Goal: Task Accomplishment & Management: Use online tool/utility

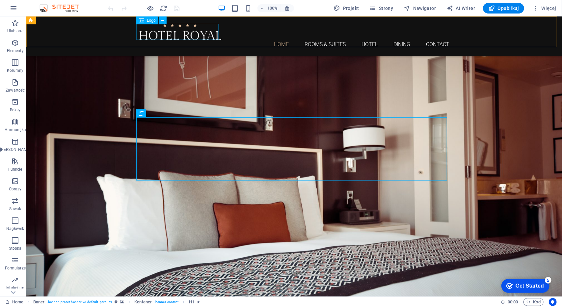
click at [172, 35] on div at bounding box center [294, 31] width 311 height 16
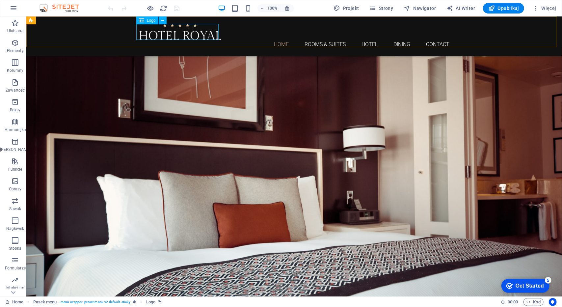
click at [212, 34] on div at bounding box center [294, 31] width 311 height 16
select select "px"
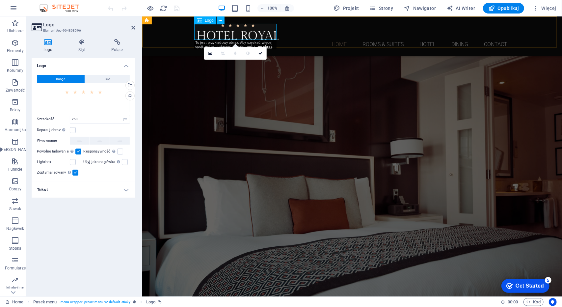
click at [270, 34] on div at bounding box center [352, 31] width 311 height 16
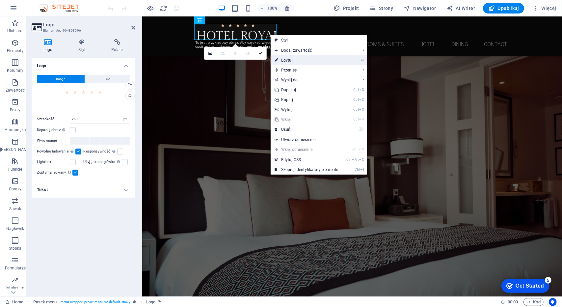
click at [287, 58] on link "⏎ Edytuj" at bounding box center [307, 60] width 72 height 10
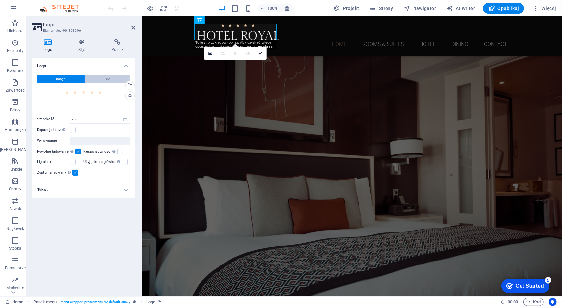
click at [113, 77] on button "Text" at bounding box center [107, 79] width 45 height 8
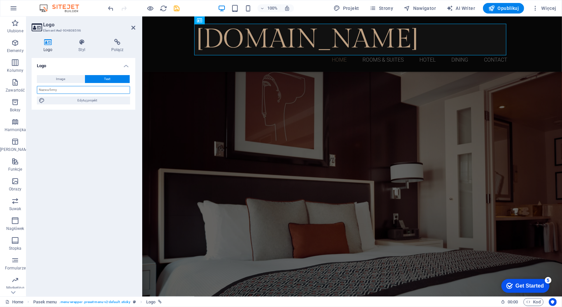
click at [99, 89] on input "text" at bounding box center [83, 90] width 93 height 8
click at [277, 40] on div "[DOMAIN_NAME]" at bounding box center [352, 39] width 311 height 32
click at [103, 89] on input "text" at bounding box center [83, 90] width 93 height 8
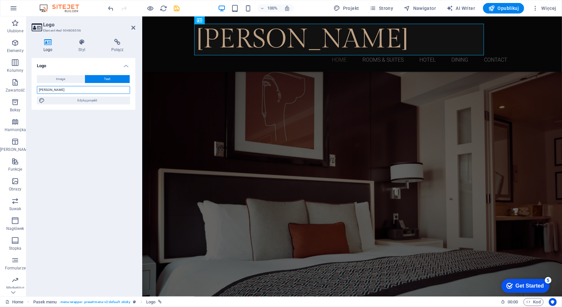
type input "[PERSON_NAME]"
click at [74, 153] on div "Logo Image Text Przeciągnij pliki tutaj, kliknij, aby wybrać pliki lub wybierz …" at bounding box center [84, 174] width 104 height 233
drag, startPoint x: 291, startPoint y: 57, endPoint x: 408, endPoint y: 58, distance: 117.2
click at [408, 58] on nav "Home Rooms & Suites Hotel Dining Contact" at bounding box center [352, 59] width 311 height 9
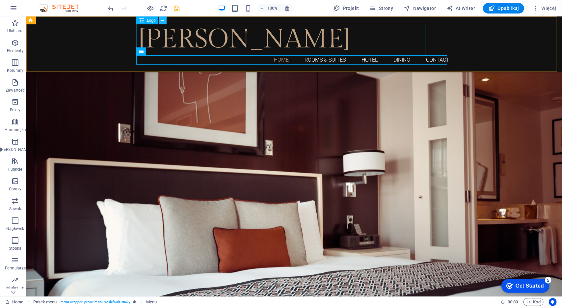
click at [164, 22] on icon at bounding box center [163, 20] width 4 height 7
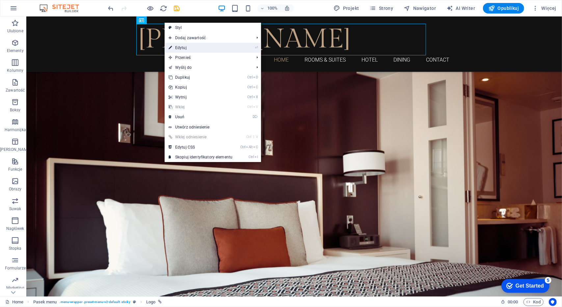
click at [177, 46] on link "⏎ Edytuj" at bounding box center [201, 48] width 72 height 10
select select "px"
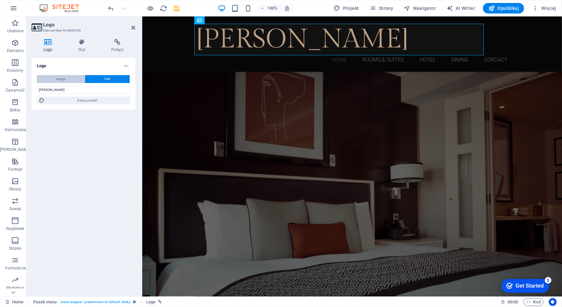
click at [67, 77] on button "Image" at bounding box center [61, 79] width 48 height 8
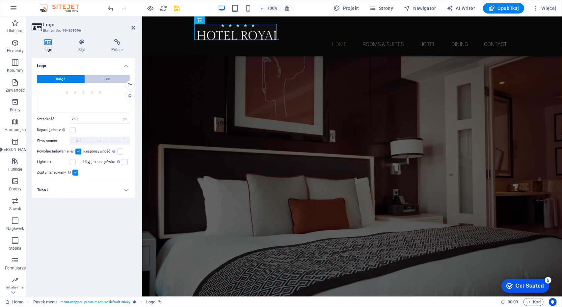
click at [108, 78] on span "Text" at bounding box center [107, 79] width 6 height 8
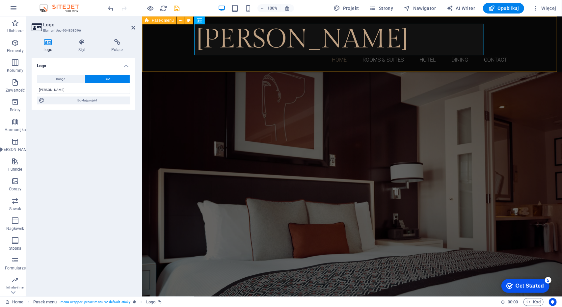
click at [530, 38] on div "[PERSON_NAME] Home Rooms & Suites Hotel Dining Contact" at bounding box center [352, 43] width 420 height 55
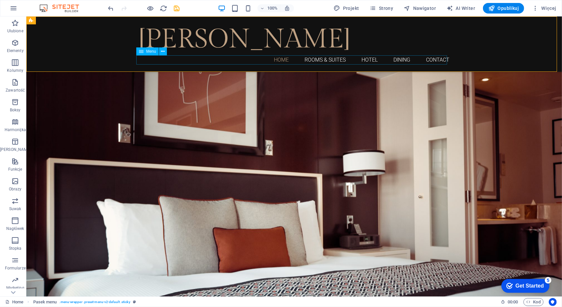
click at [278, 60] on nav "Home Rooms & Suites Hotel Dining Contact" at bounding box center [294, 59] width 311 height 9
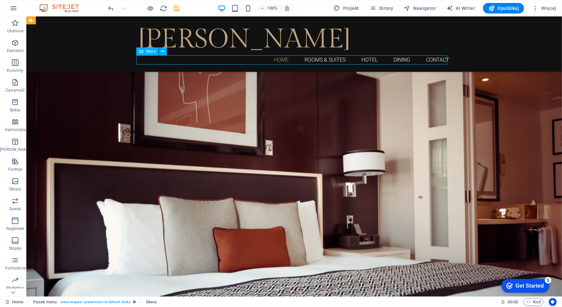
click at [313, 59] on nav "Home Rooms & Suites Hotel Dining Contact" at bounding box center [294, 59] width 311 height 9
click at [316, 60] on nav "Home Rooms & Suites Hotel Dining Contact" at bounding box center [294, 59] width 311 height 9
click at [283, 59] on nav "Home Rooms & Suites Hotel Dining Contact" at bounding box center [294, 59] width 311 height 9
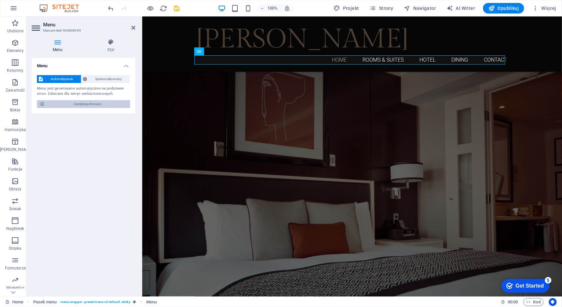
click at [82, 104] on span "Zarządzaj stronami" at bounding box center [87, 104] width 81 height 8
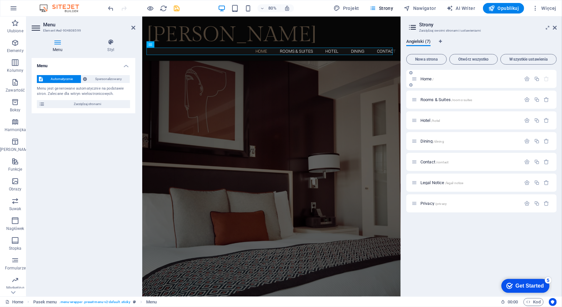
click at [438, 81] on p "Home /" at bounding box center [470, 79] width 99 height 4
click at [431, 77] on span "Home /" at bounding box center [428, 78] width 14 height 5
click at [417, 80] on icon at bounding box center [415, 79] width 6 height 6
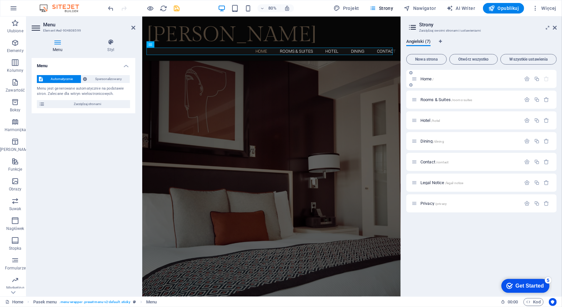
click at [419, 81] on div "Home /" at bounding box center [467, 79] width 110 height 8
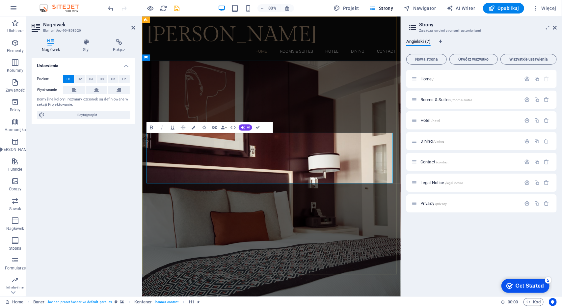
drag, startPoint x: 394, startPoint y: 210, endPoint x: 162, endPoint y: 167, distance: 235.8
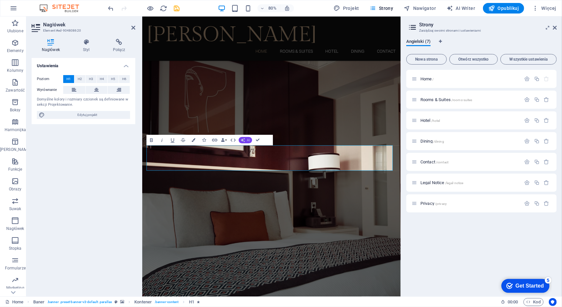
click at [247, 140] on span "AI" at bounding box center [248, 140] width 3 height 3
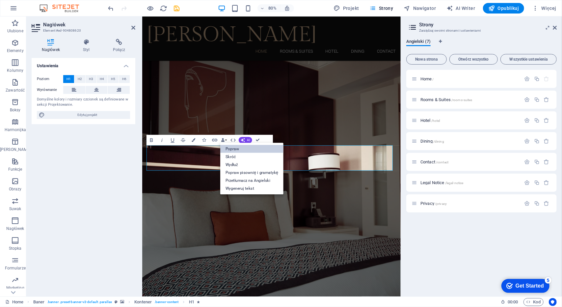
click at [233, 146] on link "Popraw" at bounding box center [251, 149] width 63 height 8
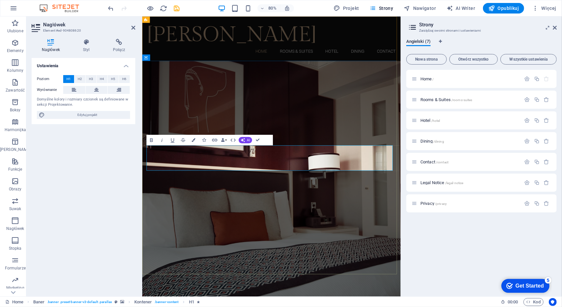
drag, startPoint x: 446, startPoint y: 188, endPoint x: 150, endPoint y: 186, distance: 295.7
click at [245, 139] on icon "button" at bounding box center [243, 140] width 4 height 4
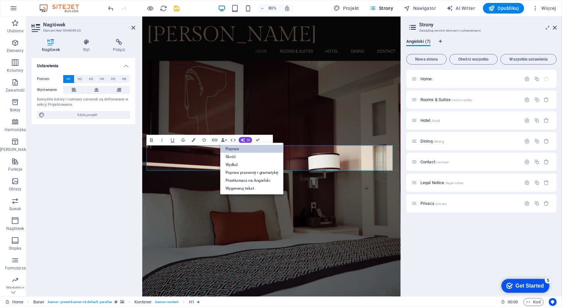
click at [236, 149] on link "Popraw" at bounding box center [251, 149] width 63 height 8
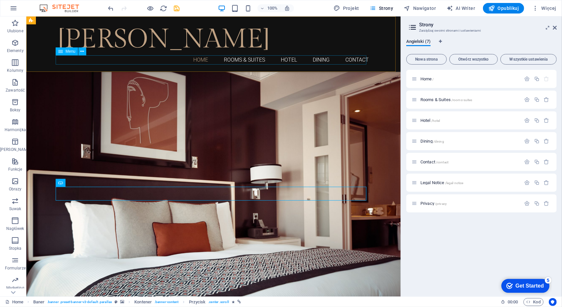
click at [197, 60] on nav "Home Rooms & Suites Hotel Dining Contact" at bounding box center [213, 59] width 311 height 9
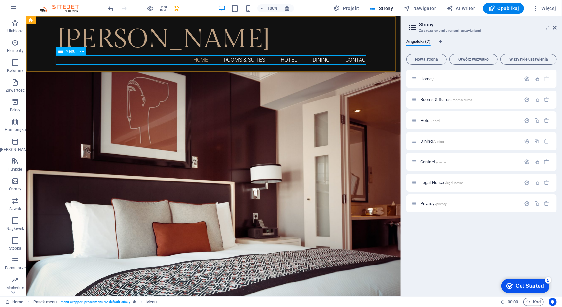
click at [193, 59] on nav "Home Rooms & Suites Hotel Dining Contact" at bounding box center [213, 59] width 311 height 9
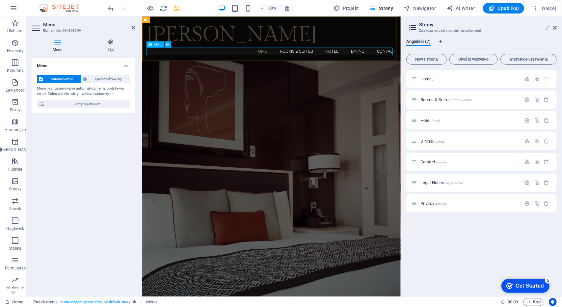
click at [288, 60] on nav "Home Rooms & Suites Hotel Dining Contact" at bounding box center [303, 59] width 311 height 9
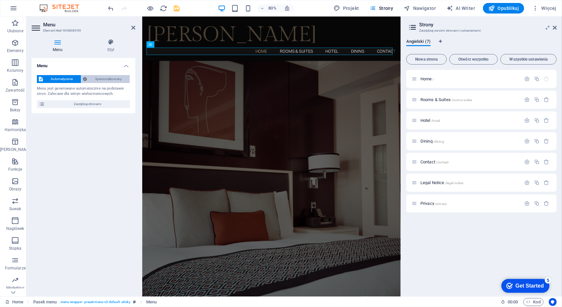
click at [112, 78] on span "Spersonalizowany" at bounding box center [108, 79] width 39 height 8
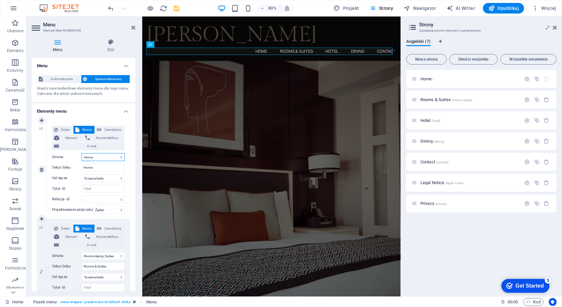
click at [104, 156] on select "Home Rooms &amp; Suites Hotel Dining Contact Legal Notice Privacy" at bounding box center [103, 157] width 43 height 8
click at [101, 170] on input "Home" at bounding box center [103, 168] width 43 height 8
drag, startPoint x: 101, startPoint y: 170, endPoint x: 55, endPoint y: 163, distance: 47.3
click at [55, 163] on div "Żaden Strona Zewnętrzny Element Numer telefonu E-mail Strona Home Rooms &amp; S…" at bounding box center [88, 164] width 73 height 77
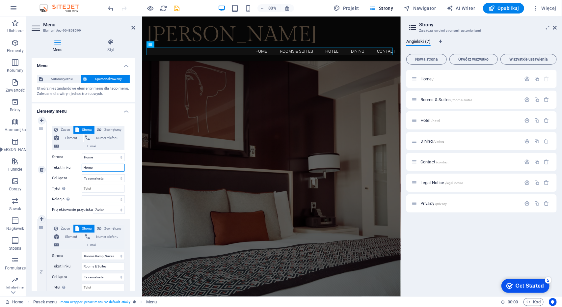
type input "S"
select select
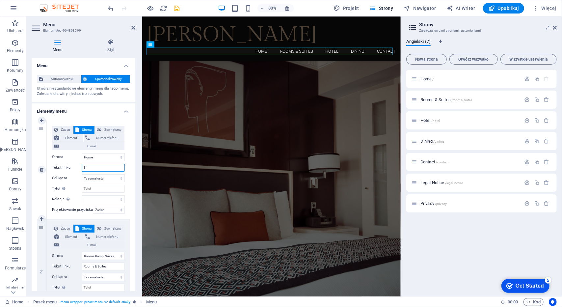
select select
type input "Str"
select select
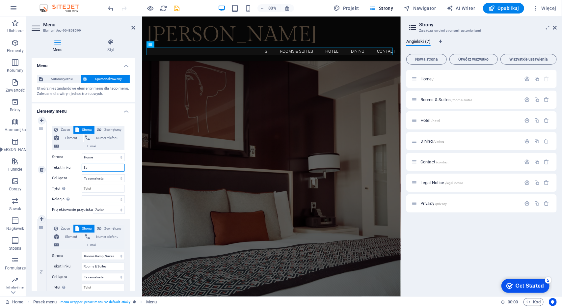
select select
type input "Strona"
select select
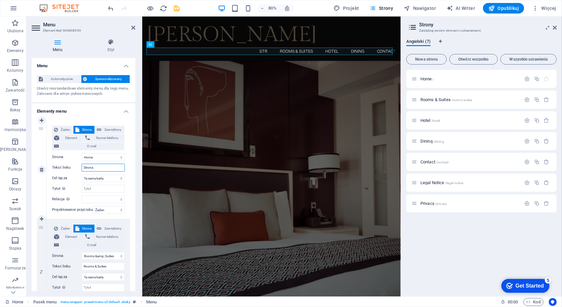
select select
type input "Strona d"
select select
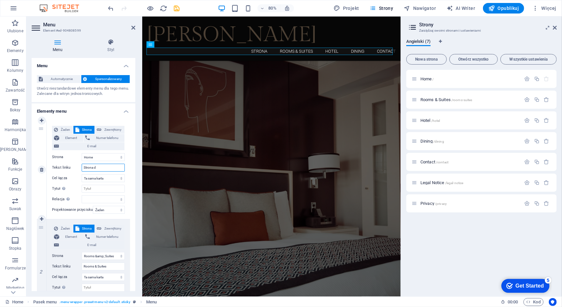
select select
type input "Strona domowa"
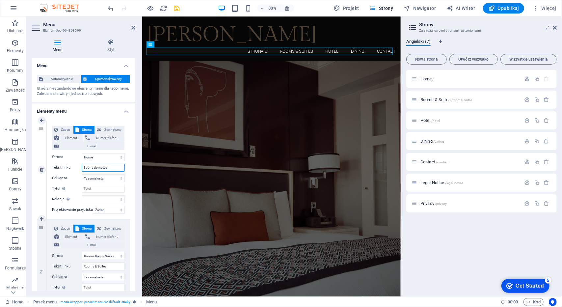
select select
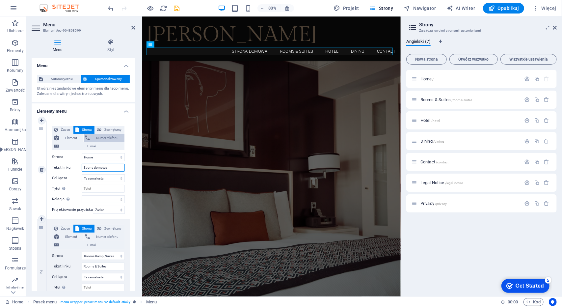
type input "Strona domowa"
click at [113, 139] on span "Numer telefonu" at bounding box center [107, 138] width 31 height 8
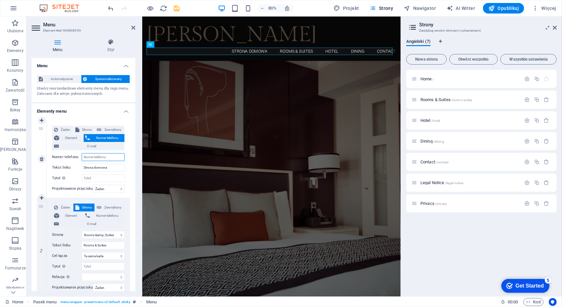
select select
click at [105, 154] on input "Numer telefonu" at bounding box center [103, 157] width 43 height 8
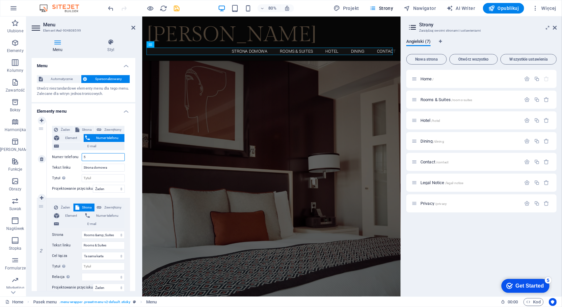
type input "50"
select select
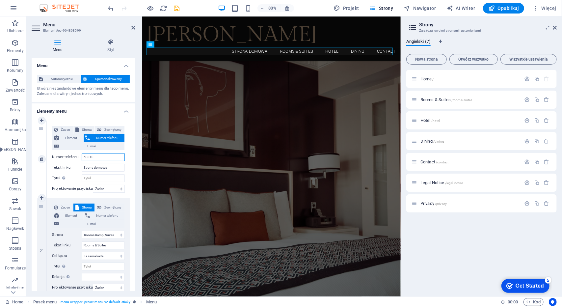
type input "508108"
select select
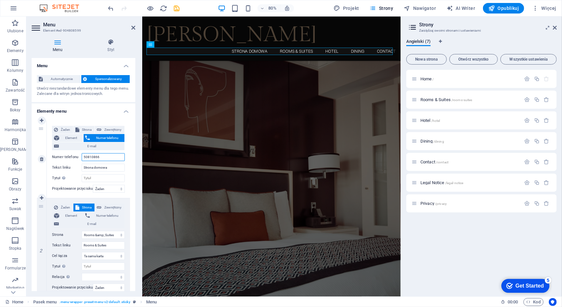
type input "508108667"
select select
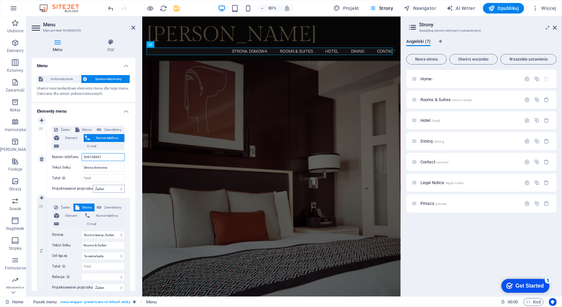
type input "508108667"
click at [114, 191] on select "Żaden Domyślny Nadrzędny Podrzędny" at bounding box center [109, 189] width 32 height 8
click at [78, 144] on span "E-mail" at bounding box center [92, 146] width 62 height 8
select select
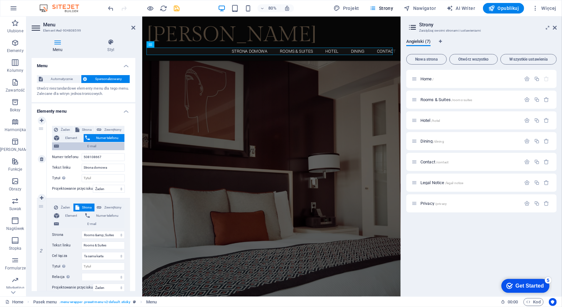
select select
click at [90, 155] on input "E-mail" at bounding box center [103, 157] width 43 height 8
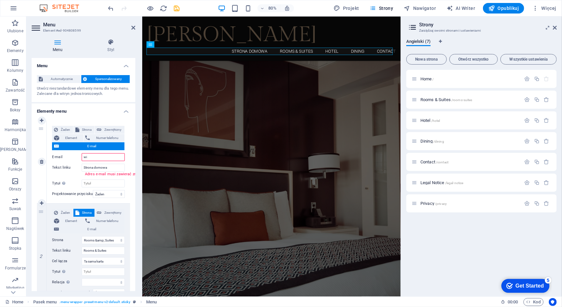
type input "w"
select select
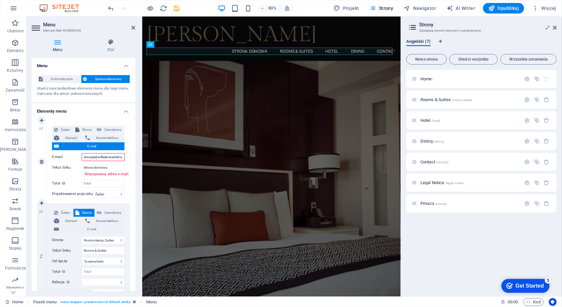
scroll to position [0, 7]
type input "[EMAIL_ADDRESS][DOMAIN_NAME]"
select select
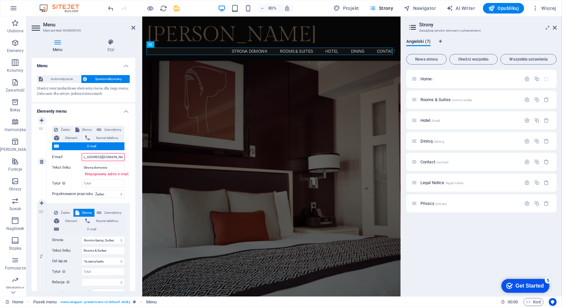
select select
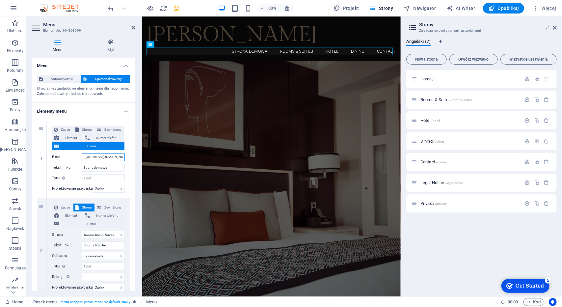
type input "[EMAIL_ADDRESS][DOMAIN_NAME]"
click at [105, 112] on h4 "Elementy menu" at bounding box center [84, 109] width 104 height 12
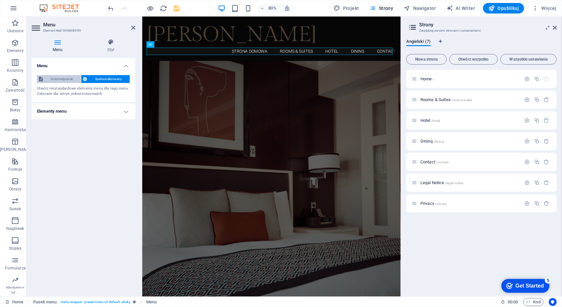
click at [66, 76] on span "Automatycznie" at bounding box center [62, 79] width 34 height 8
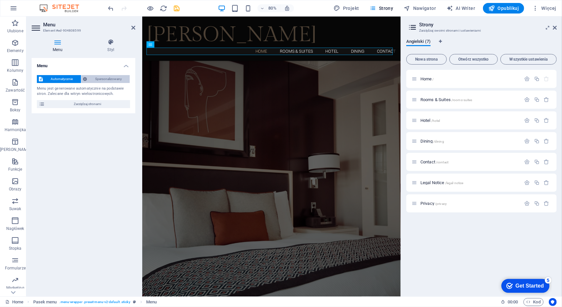
click at [93, 78] on span "Spersonalizowany" at bounding box center [108, 79] width 39 height 8
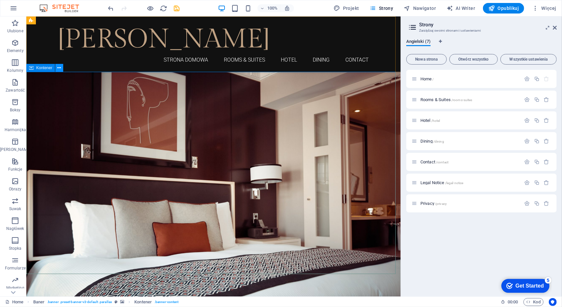
click at [59, 69] on icon at bounding box center [59, 68] width 4 height 7
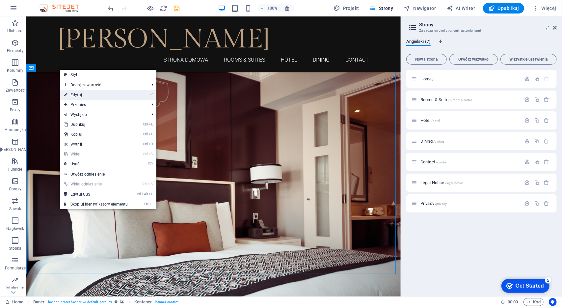
click at [84, 94] on link "⏎ Edytuj" at bounding box center [96, 95] width 72 height 10
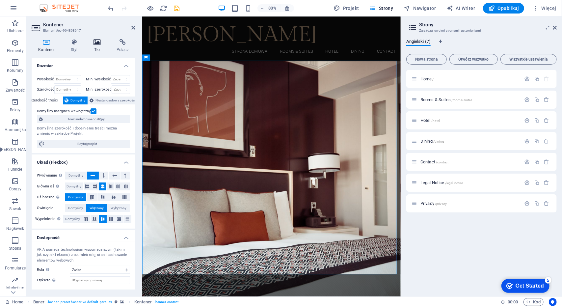
click at [94, 46] on h4 "Tło" at bounding box center [98, 46] width 23 height 14
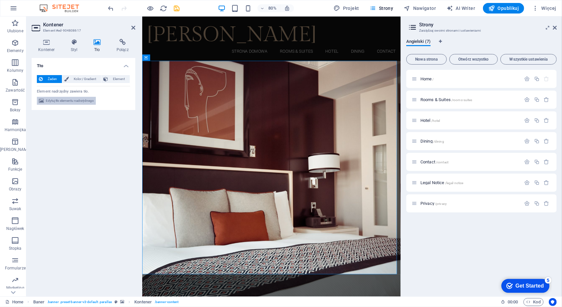
click at [86, 101] on span "Edytuj tło elementu nadrzędnego" at bounding box center [70, 101] width 48 height 8
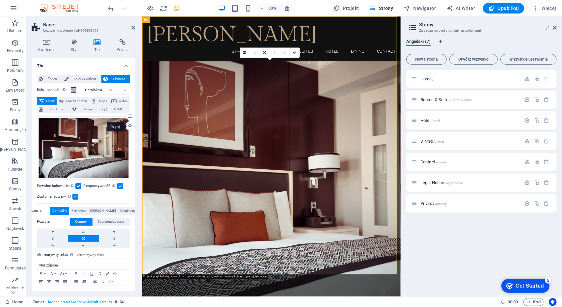
click at [128, 125] on div "Wgraj" at bounding box center [129, 127] width 10 height 10
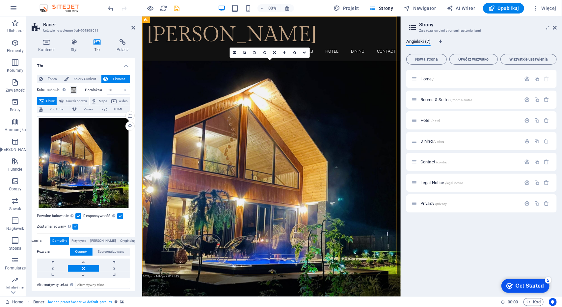
click at [435, 255] on div "Home / Rooms & Suites /rooms-suites Hotel /hotel Dining /dining Contact /contac…" at bounding box center [481, 180] width 151 height 221
click at [431, 77] on span "Home /" at bounding box center [428, 78] width 14 height 5
click at [532, 79] on button "button" at bounding box center [528, 79] width 10 height 6
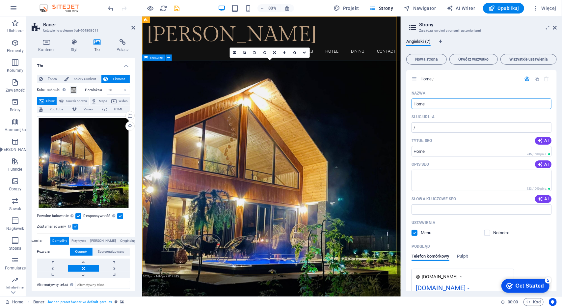
drag, startPoint x: 576, startPoint y: 122, endPoint x: 451, endPoint y: 124, distance: 125.8
click at [426, 104] on input "Home" at bounding box center [482, 103] width 140 height 11
click at [411, 103] on div "Nazwa Home ​ Slug URL-a / ​ Tytuł SEO AI ​ 245 / 580 piks. Opis SEO AI ​ 123 / …" at bounding box center [481, 215] width 151 height 255
click at [433, 105] on input "Home" at bounding box center [482, 103] width 140 height 11
type input "H"
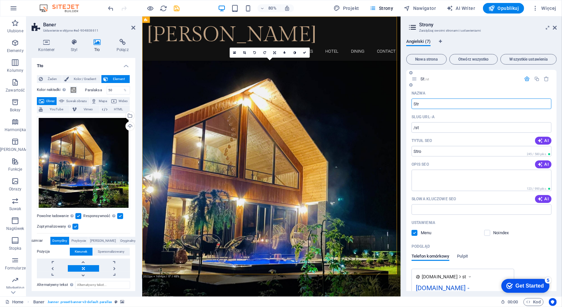
type input "Stro"
type input "/st"
type input "Strona"
type input "/strona"
type input "Strona Domowa"
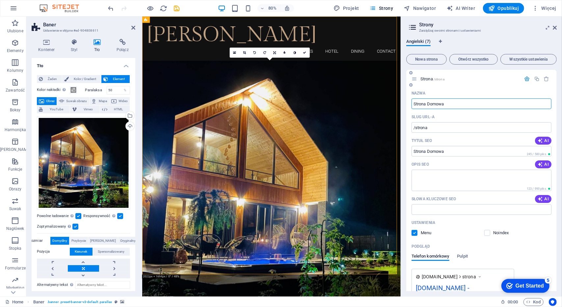
type input "/strona-domowa"
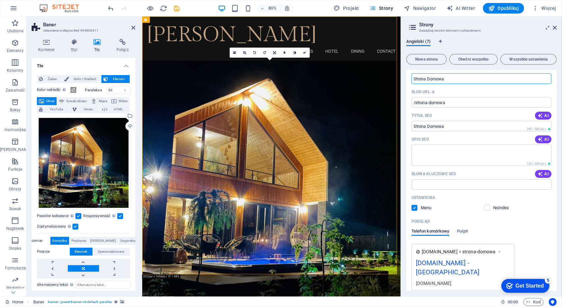
scroll to position [33, 0]
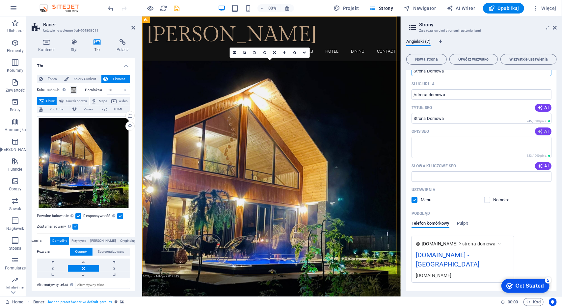
type input "Strona Domowa"
click at [541, 130] on icon "button" at bounding box center [540, 131] width 5 height 5
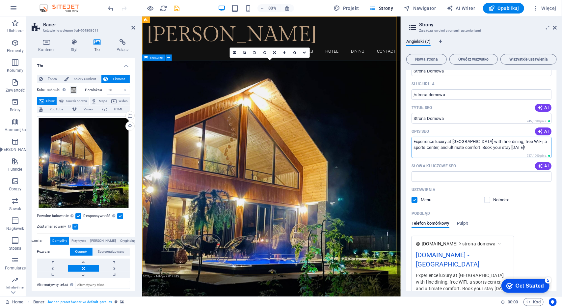
drag, startPoint x: 657, startPoint y: 164, endPoint x: 406, endPoint y: 157, distance: 250.7
type textarea "Zasmakuj w luksusie, [PERSON_NAME] w [GEOGRAPHIC_DATA], twoje miejsce na relaks"
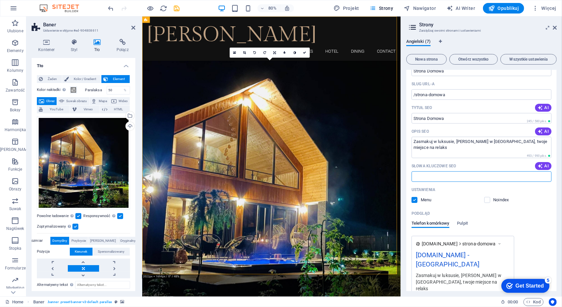
click at [423, 178] on input "Słowa kluczowe SEO" at bounding box center [482, 176] width 140 height 11
drag, startPoint x: 456, startPoint y: 141, endPoint x: 515, endPoint y: 142, distance: 58.6
click at [515, 142] on textarea "Zasmakuj w luksusie, [PERSON_NAME] w [GEOGRAPHIC_DATA], twoje miejsce na relaks" at bounding box center [482, 147] width 140 height 21
click at [464, 177] on input "Słowa kluczowe SEO" at bounding box center [482, 176] width 140 height 11
paste input "[PERSON_NAME] w Radawia"
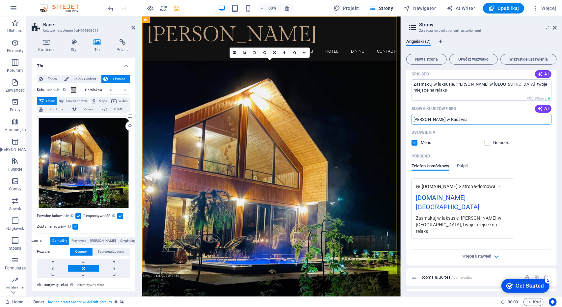
scroll to position [99, 0]
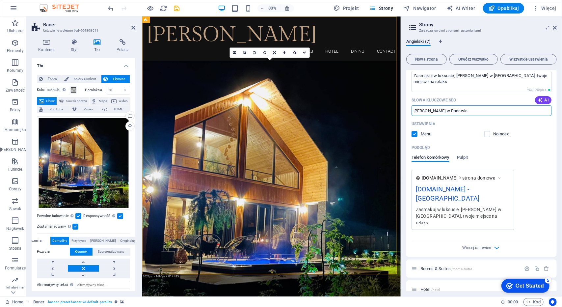
type input "[PERSON_NAME] w Radawia"
click at [493, 177] on span "strona-domowa" at bounding box center [479, 178] width 34 height 7
click at [528, 149] on div "Podgląd" at bounding box center [482, 147] width 140 height 11
click at [465, 158] on span "Pulpit" at bounding box center [462, 157] width 11 height 9
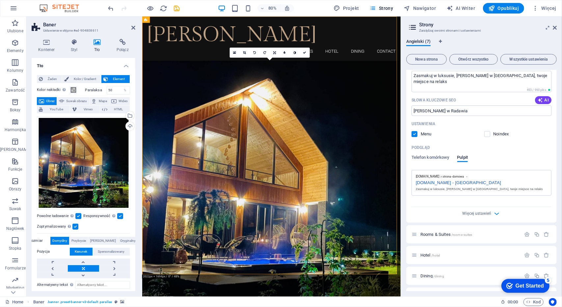
click at [465, 181] on div "[DOMAIN_NAME] - [GEOGRAPHIC_DATA]" at bounding box center [481, 181] width 131 height 7
click at [433, 156] on span "Telefon komórkowy" at bounding box center [431, 157] width 38 height 9
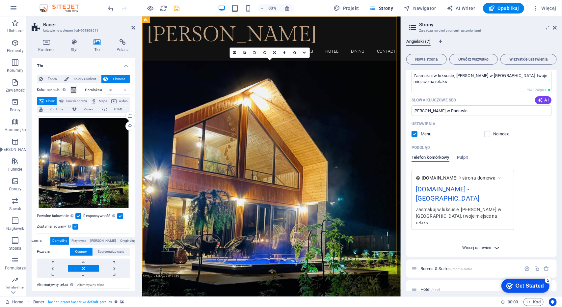
click at [479, 245] on span "Więcej ustawień" at bounding box center [477, 247] width 29 height 5
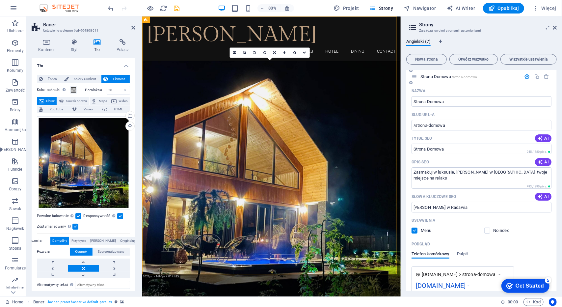
scroll to position [0, 0]
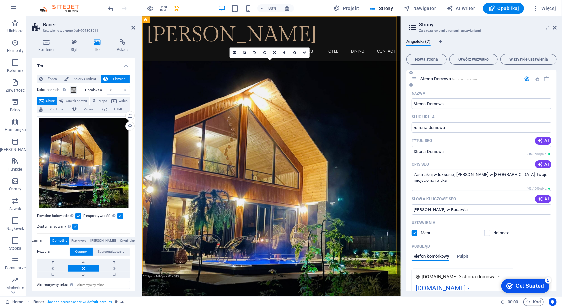
click at [525, 78] on icon "button" at bounding box center [528, 79] width 6 height 6
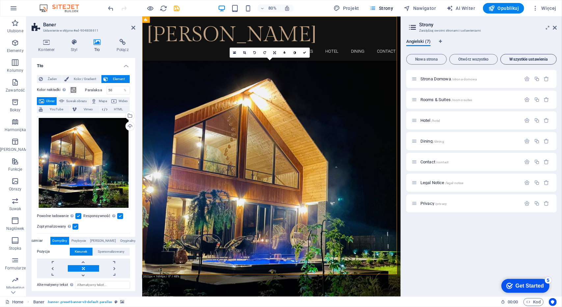
click at [516, 61] on span "Wszystkie ustawienia" at bounding box center [529, 59] width 50 height 4
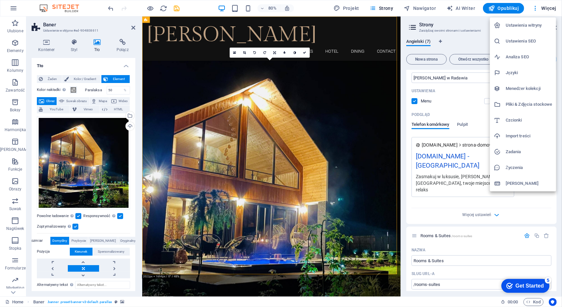
click at [527, 39] on h6 "Ustawienia SEO" at bounding box center [529, 41] width 46 height 8
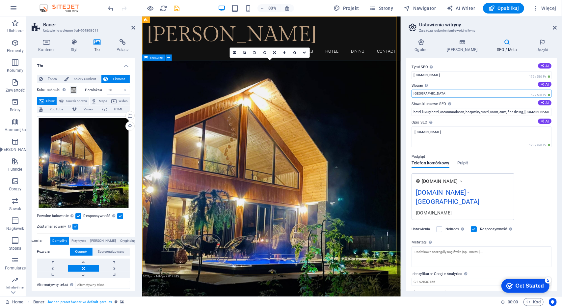
drag, startPoint x: 566, startPoint y: 110, endPoint x: 446, endPoint y: 114, distance: 120.6
drag, startPoint x: 425, startPoint y: 91, endPoint x: 408, endPoint y: 92, distance: 17.8
click at [408, 92] on div "Tytuł SEO Tytuł Twojej witryny - spraw, aby wyróżniała się w wynikach wyszukiwa…" at bounding box center [481, 174] width 151 height 233
type input "[PERSON_NAME]"
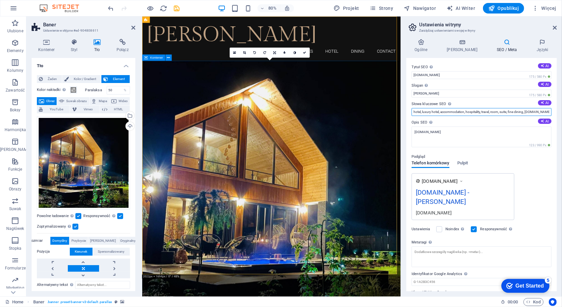
drag, startPoint x: 667, startPoint y: 128, endPoint x: 417, endPoint y: 137, distance: 250.1
drag, startPoint x: 534, startPoint y: 111, endPoint x: 522, endPoint y: 110, distance: 11.6
click at [522, 110] on input "[PERSON_NAME], [PERSON_NAME], wynajem [PERSON_NAME], Wypoczynek, Relaks, [DOMAI…" at bounding box center [482, 112] width 140 height 8
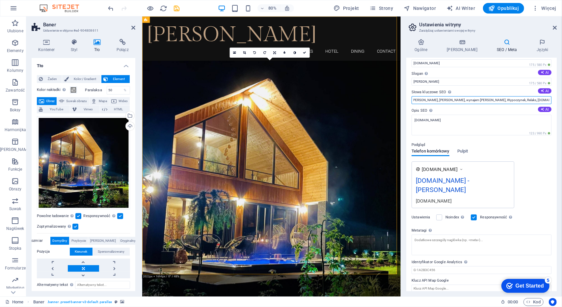
scroll to position [17, 0]
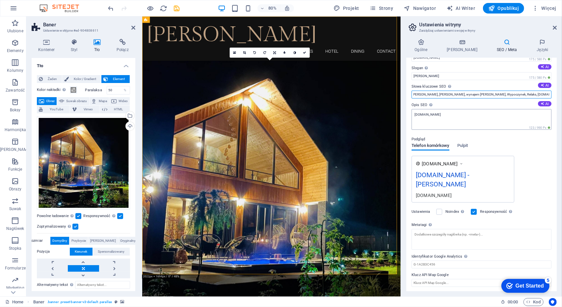
type input "[PERSON_NAME], [PERSON_NAME], wynajem [PERSON_NAME], Wypoczynek, Relaks, [DOMAI…"
click at [479, 115] on textarea "[DOMAIN_NAME]" at bounding box center [482, 119] width 140 height 21
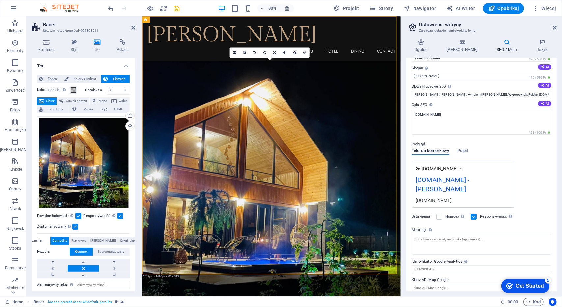
click at [522, 166] on div "[DOMAIN_NAME] [DOMAIN_NAME] - [PERSON_NAME] [DOMAIN_NAME]" at bounding box center [482, 184] width 140 height 47
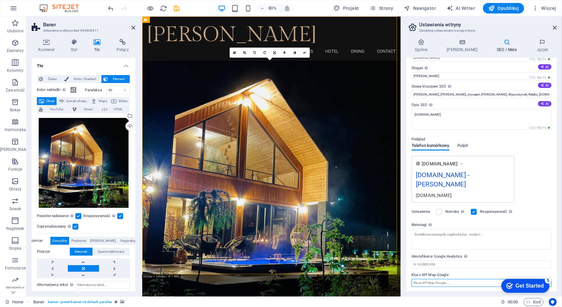
click at [447, 281] on input "Klucz API Map Google" at bounding box center [482, 283] width 140 height 8
click at [305, 52] on icon at bounding box center [304, 52] width 3 height 3
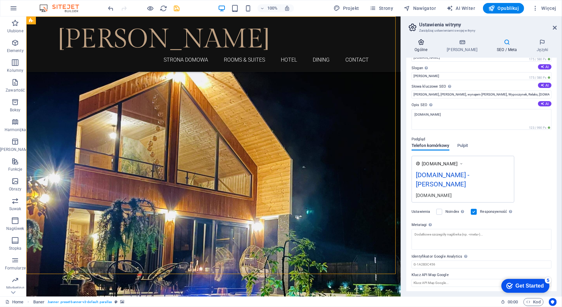
click at [424, 43] on icon at bounding box center [421, 42] width 30 height 7
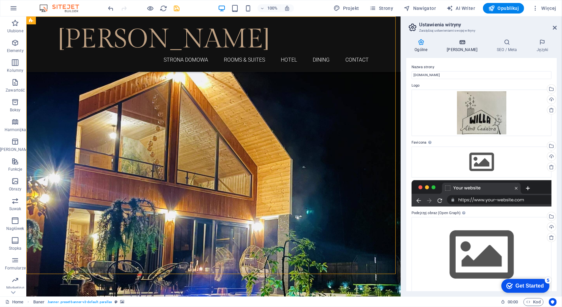
click at [460, 46] on h4 "[PERSON_NAME]" at bounding box center [464, 46] width 50 height 14
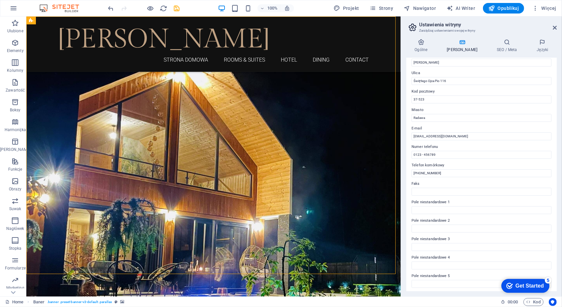
scroll to position [66, 0]
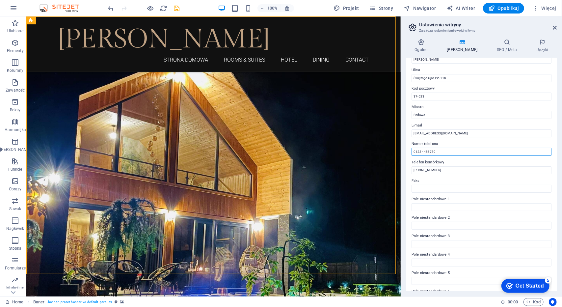
drag, startPoint x: 474, startPoint y: 167, endPoint x: 400, endPoint y: 150, distance: 76.0
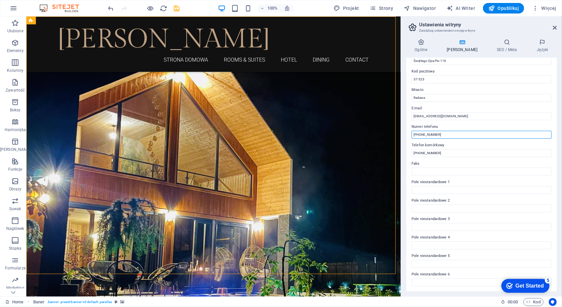
scroll to position [0, 0]
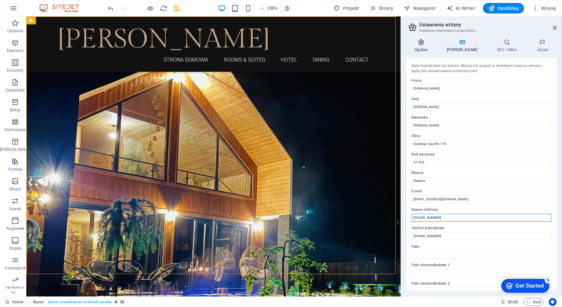
type input "[PHONE_NUMBER]"
click at [424, 42] on icon at bounding box center [421, 42] width 30 height 7
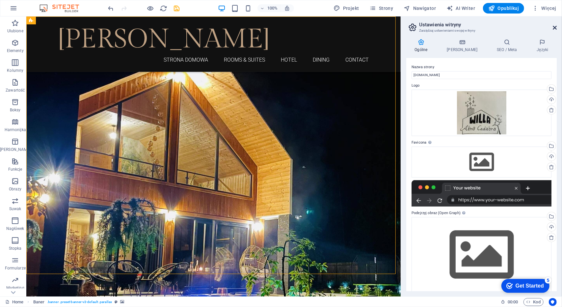
click at [554, 29] on icon at bounding box center [555, 27] width 4 height 5
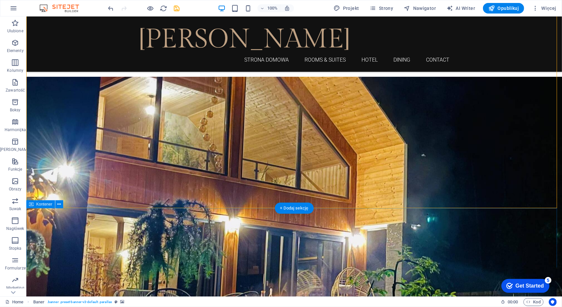
scroll to position [165, 0]
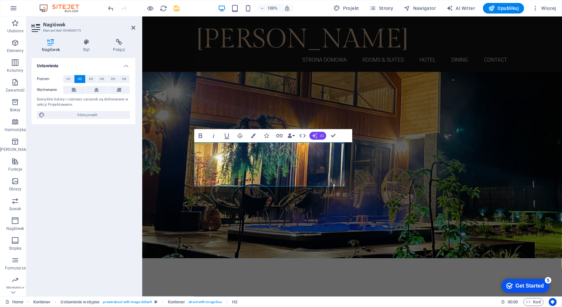
click at [319, 136] on button "AI" at bounding box center [318, 136] width 17 height 8
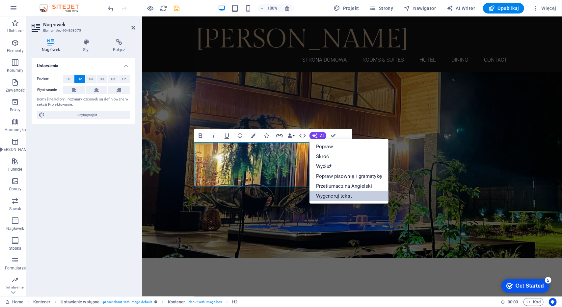
click at [337, 194] on link "Wygeneruj tekst" at bounding box center [349, 196] width 79 height 10
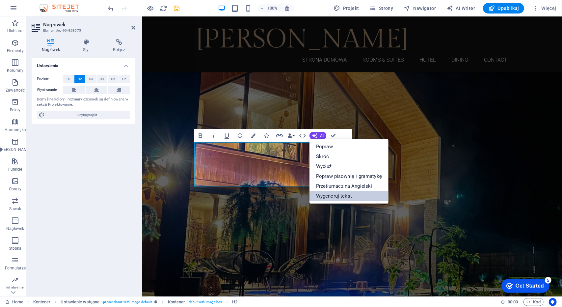
select select "English"
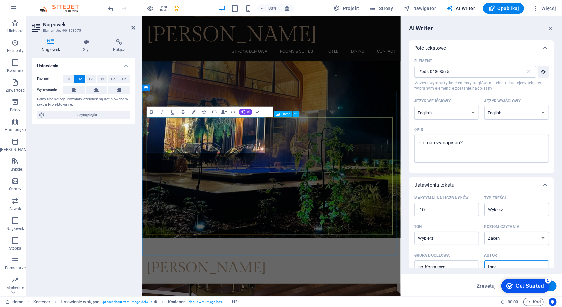
scroll to position [0, 0]
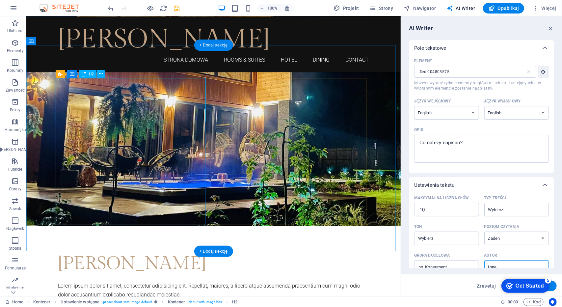
click at [133, 252] on div "[PERSON_NAME]" at bounding box center [213, 263] width 311 height 22
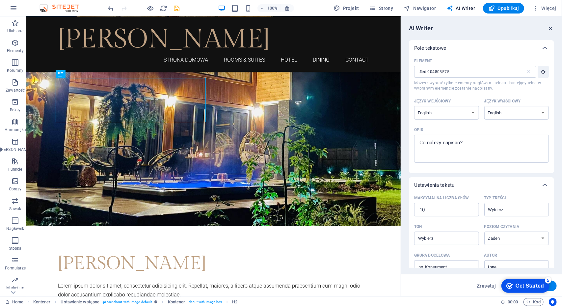
click at [551, 29] on icon "button" at bounding box center [550, 28] width 7 height 7
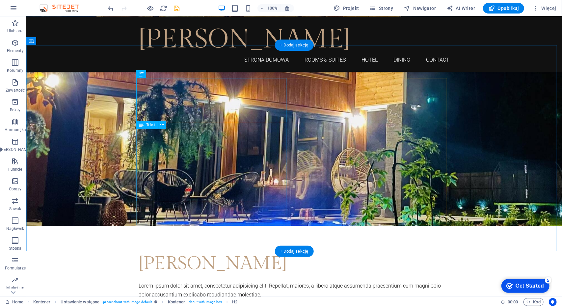
click at [226, 281] on div "Lorem ipsum dolor sit amet, consectetur adipisicing elit. Repellat, maiores, a …" at bounding box center [294, 312] width 311 height 63
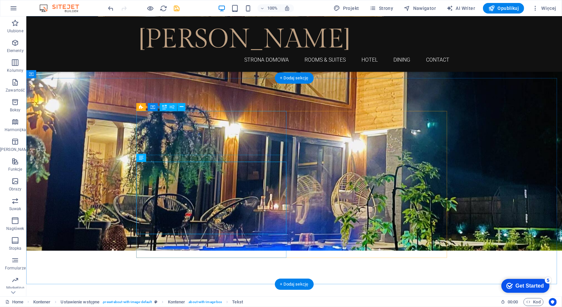
scroll to position [196, 0]
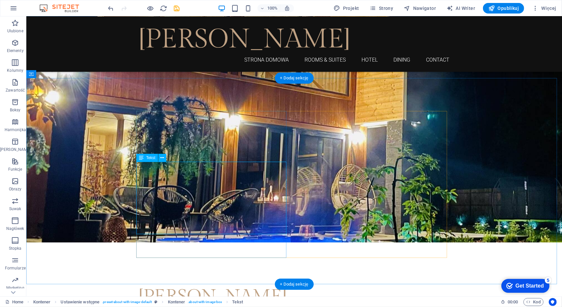
drag, startPoint x: 235, startPoint y: 212, endPoint x: 120, endPoint y: 213, distance: 114.9
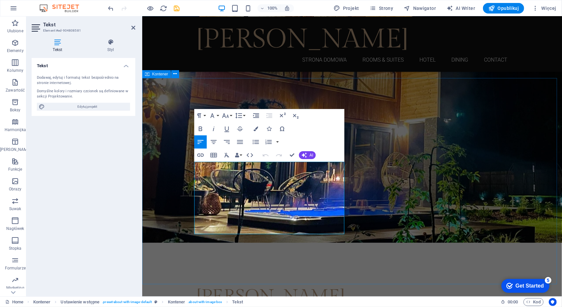
drag, startPoint x: 194, startPoint y: 164, endPoint x: 325, endPoint y: 259, distance: 161.5
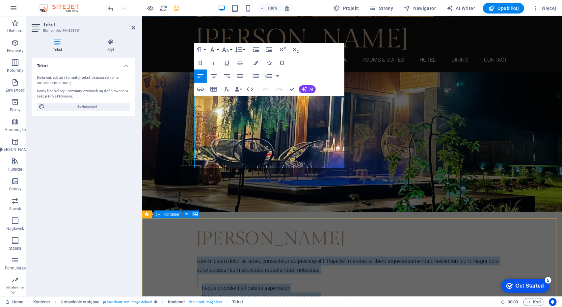
scroll to position [229, 0]
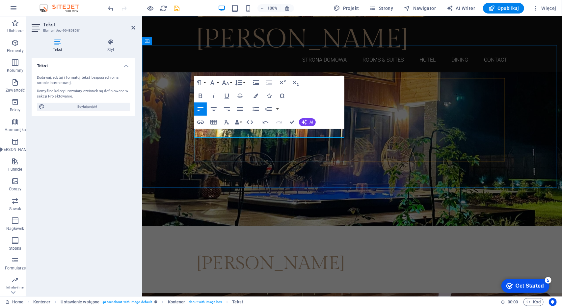
click at [223, 281] on p at bounding box center [352, 285] width 311 height 9
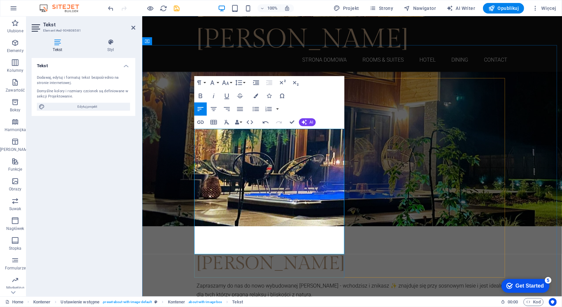
scroll to position [4373, 2]
click at [304, 123] on icon "button" at bounding box center [304, 122] width 5 height 5
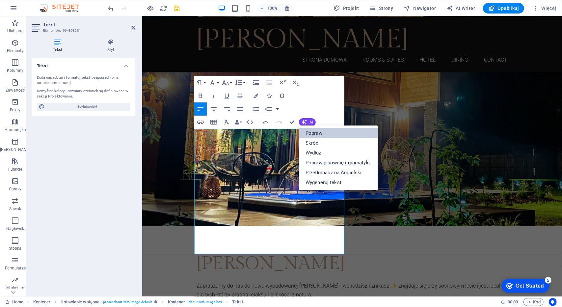
click at [312, 130] on link "Popraw" at bounding box center [338, 133] width 79 height 10
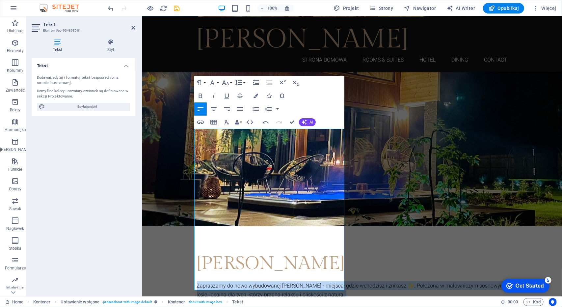
drag, startPoint x: 245, startPoint y: 288, endPoint x: 140, endPoint y: 103, distance: 212.5
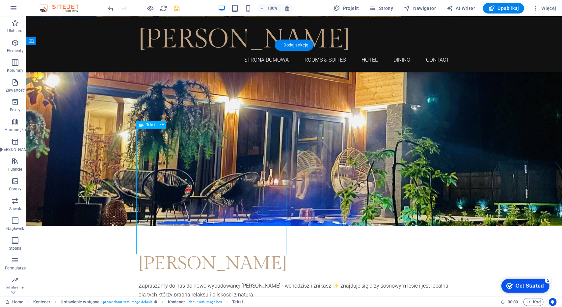
drag, startPoint x: 261, startPoint y: 238, endPoint x: 261, endPoint y: 218, distance: 19.8
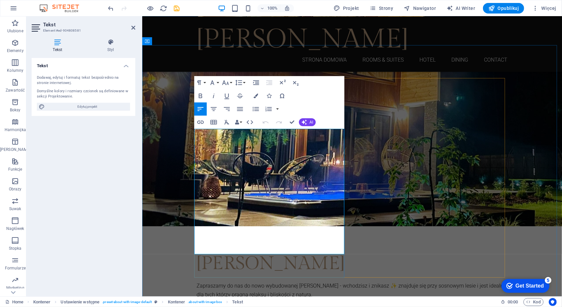
click at [330, 281] on p "Zapraszamy do nas do nowo wybudowanej [PERSON_NAME] - wchodzisz i znikasz ✨ zna…" at bounding box center [352, 290] width 311 height 18
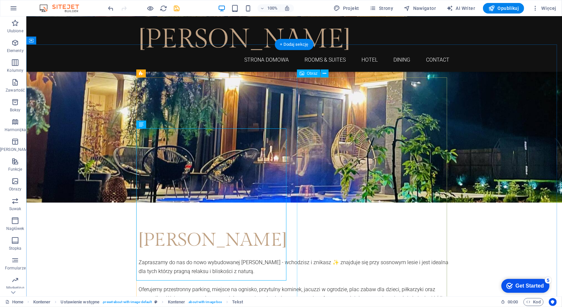
scroll to position [262, 0]
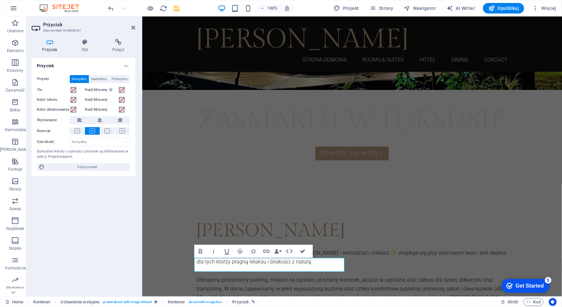
drag, startPoint x: 303, startPoint y: 250, endPoint x: 278, endPoint y: 236, distance: 29.3
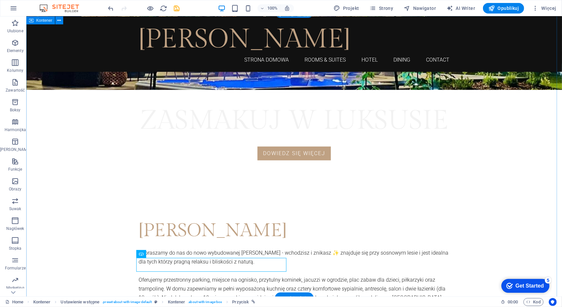
click at [488, 210] on div "[PERSON_NAME] do nas do nowo wybudowanej [PERSON_NAME] - wchodzisz i znikasz ✨ …" at bounding box center [294, 310] width 536 height 248
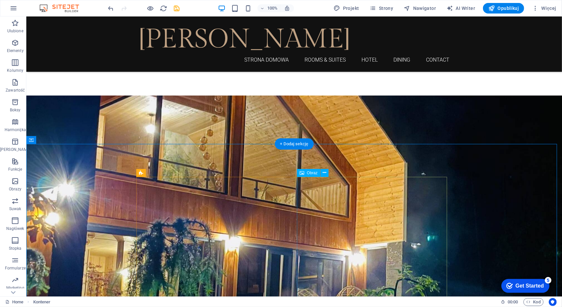
scroll to position [0, 0]
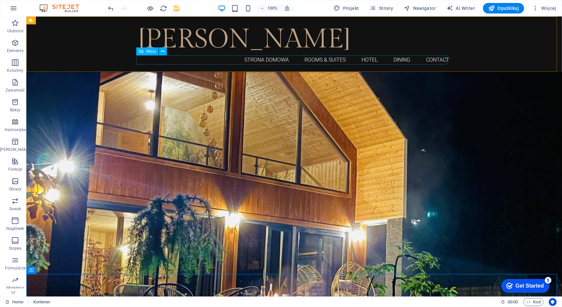
click at [311, 58] on nav "Strona domowa Rooms & Suites Hotel Dining Contact" at bounding box center [294, 59] width 311 height 9
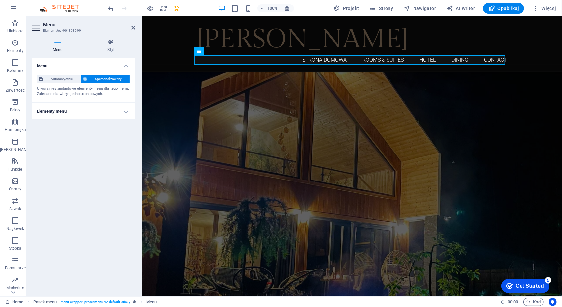
click at [126, 111] on h4 "Elementy menu" at bounding box center [84, 111] width 104 height 16
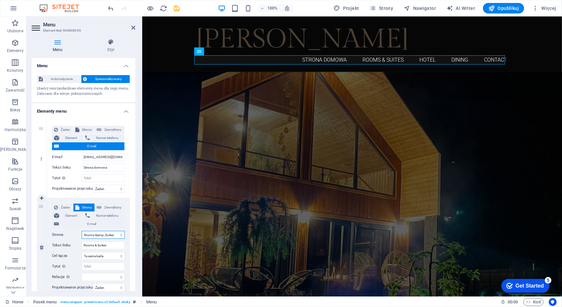
click at [117, 234] on select "Strona Domowa Rooms &amp; Suites Hotel Dining Contact Legal Notice Privacy" at bounding box center [103, 235] width 43 height 8
click at [109, 232] on select "Strona Domowa Rooms &amp; Suites Hotel Dining Contact Legal Notice Privacy" at bounding box center [103, 235] width 43 height 8
click at [106, 243] on input "Rooms & Suites" at bounding box center [103, 245] width 43 height 8
drag, startPoint x: 111, startPoint y: 245, endPoint x: 35, endPoint y: 236, distance: 77.0
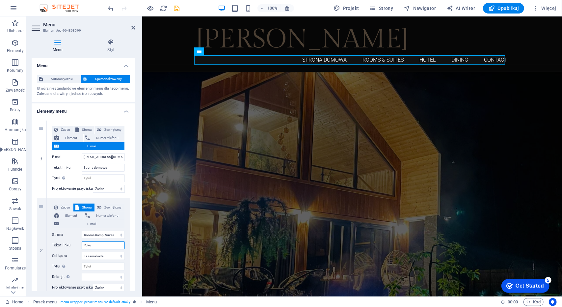
type input "Pokoj"
select select
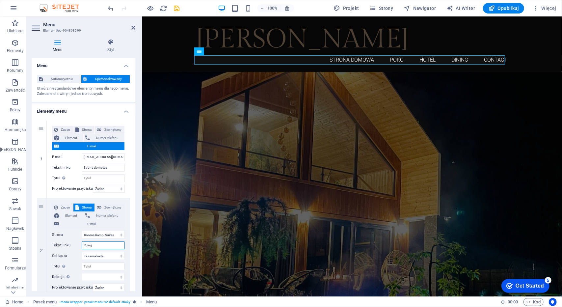
type input "Pokoje"
select select
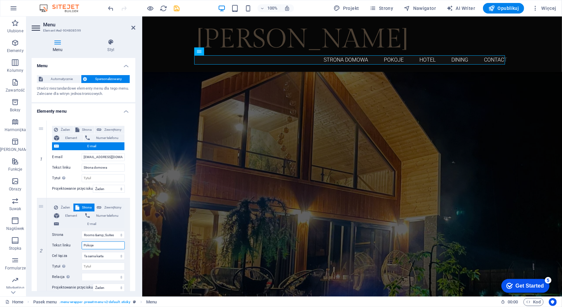
type input "Pokoje"
select select
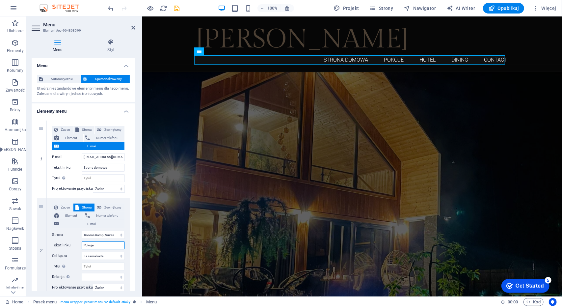
type input "Pokoje"
select select
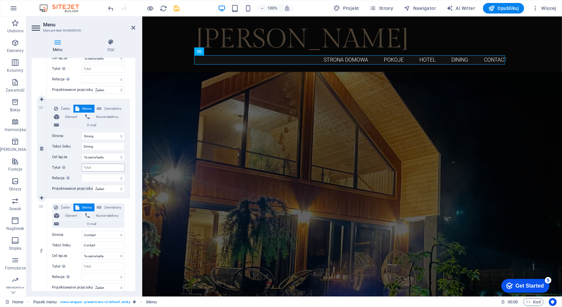
scroll to position [320, 0]
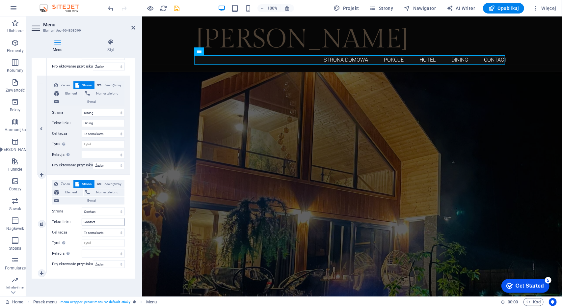
type input "Pokoje"
click at [95, 220] on input "Contact" at bounding box center [103, 222] width 43 height 8
drag, startPoint x: 100, startPoint y: 220, endPoint x: 61, endPoint y: 222, distance: 39.2
click at [61, 222] on div "Tekst linku Contact" at bounding box center [88, 222] width 73 height 8
type input "Kontak"
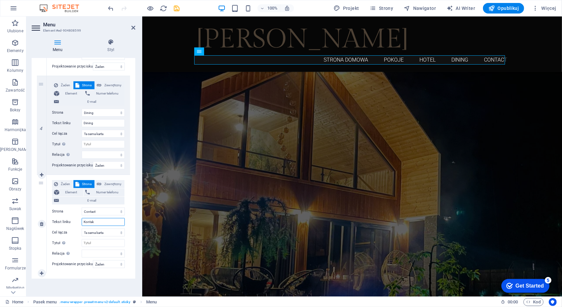
select select
type input "Kontakt"
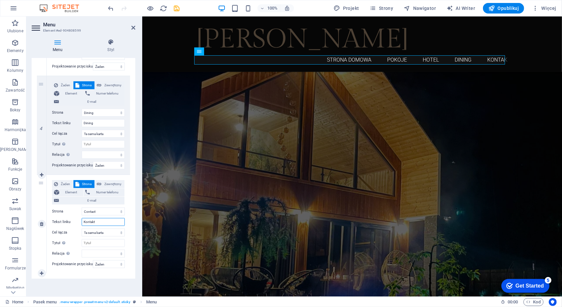
select select
type input "Kontakt"
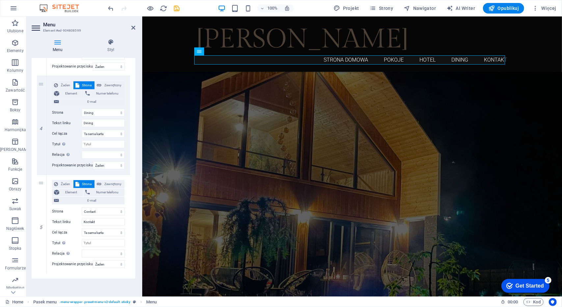
click at [101, 289] on div "Menu Automatycznie Spersonalizowany Utwórz niestandardowe elementy menu dla teg…" at bounding box center [84, 174] width 104 height 233
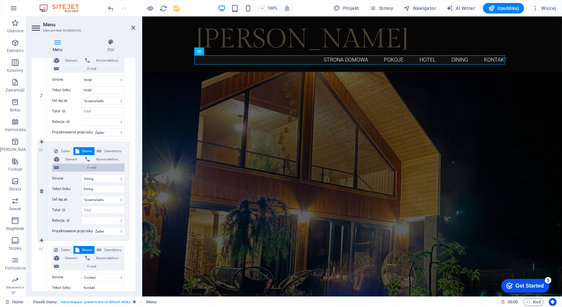
scroll to position [221, 0]
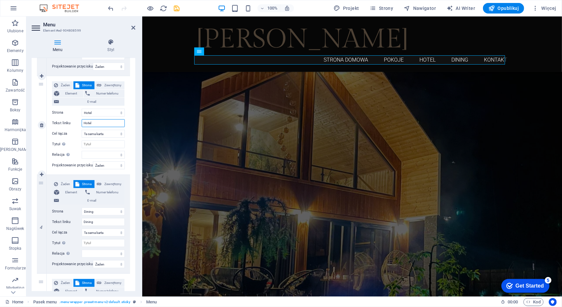
drag, startPoint x: 98, startPoint y: 120, endPoint x: 38, endPoint y: 113, distance: 61.0
click at [40, 116] on div "3 Żaden Strona Zewnętrzny Element Numer telefonu E-mail Strona Strona Domowa Ro…" at bounding box center [83, 125] width 93 height 99
type input "Wn"
select select
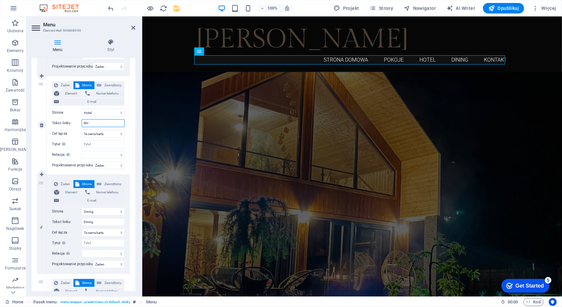
select select
type input "Wnętrza"
select select
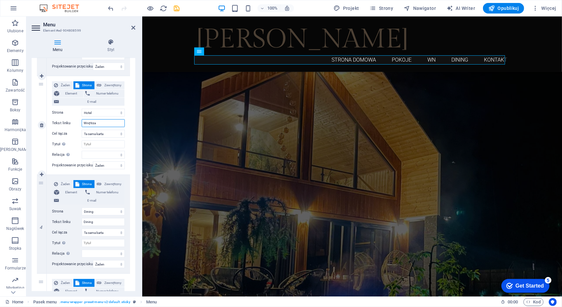
select select
type input "Wnętrza"
click at [96, 223] on input "Dining" at bounding box center [103, 222] width 43 height 8
drag, startPoint x: 97, startPoint y: 222, endPoint x: 55, endPoint y: 218, distance: 42.7
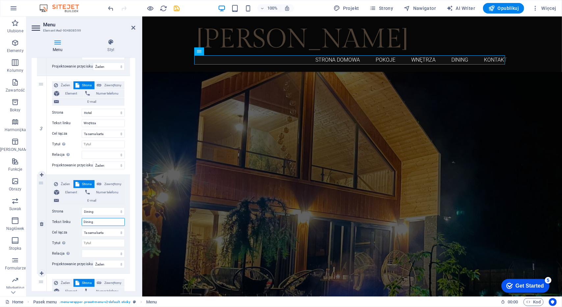
click at [55, 218] on div "Tekst linku Dining" at bounding box center [88, 222] width 73 height 8
type input "Og"
select select
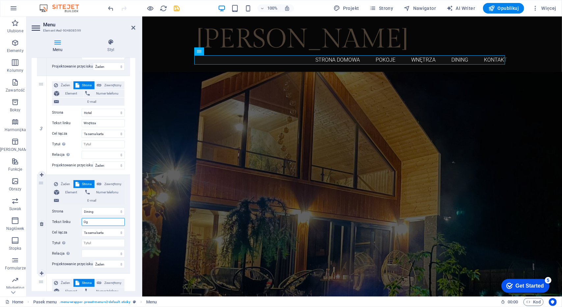
select select
type input "Ogró"
select select
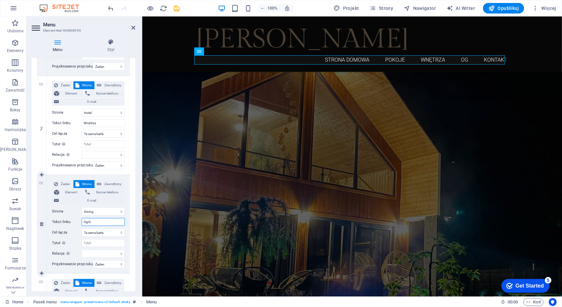
select select
type input "Ogród"
select select
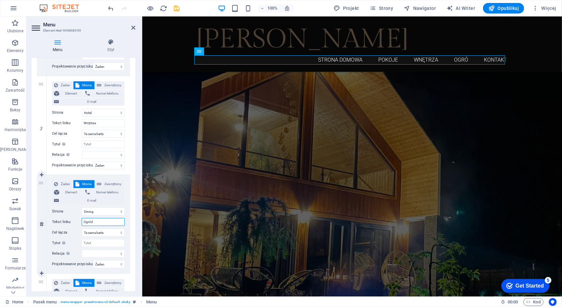
select select
type input "Ogród"
click at [133, 27] on icon at bounding box center [133, 27] width 4 height 5
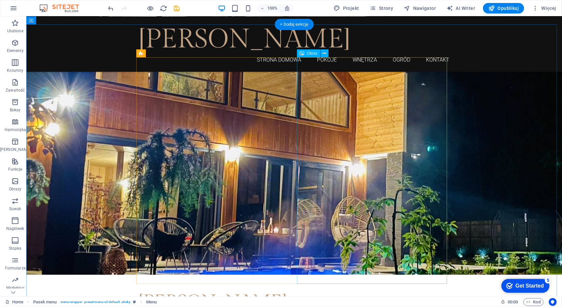
scroll to position [263, 0]
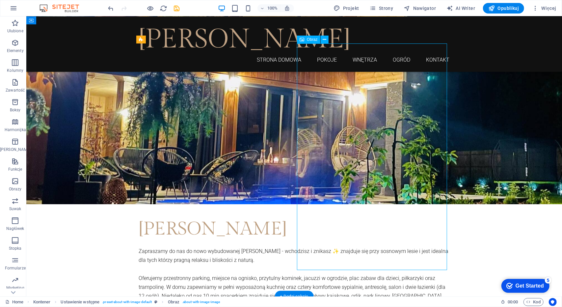
drag, startPoint x: 384, startPoint y: 175, endPoint x: 269, endPoint y: 175, distance: 114.9
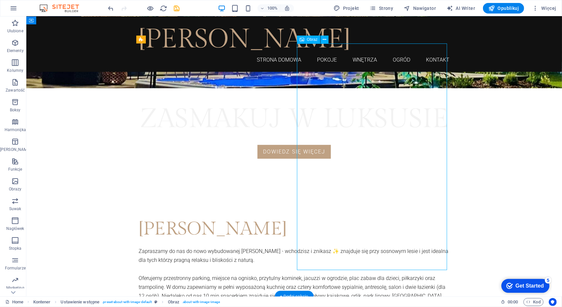
select select "%"
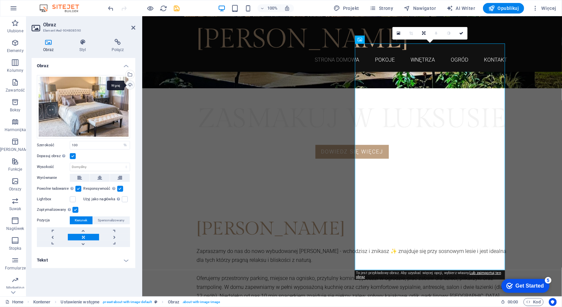
click at [131, 86] on div "Wgraj" at bounding box center [129, 86] width 10 height 10
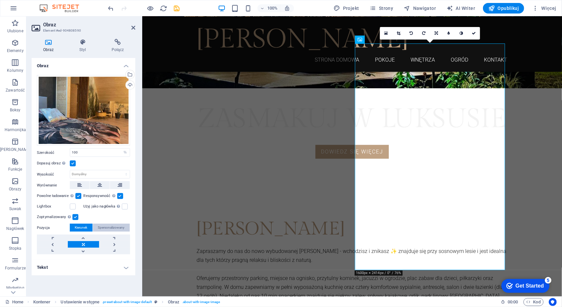
click at [110, 226] on span "Spersonalizowany" at bounding box center [111, 228] width 27 height 8
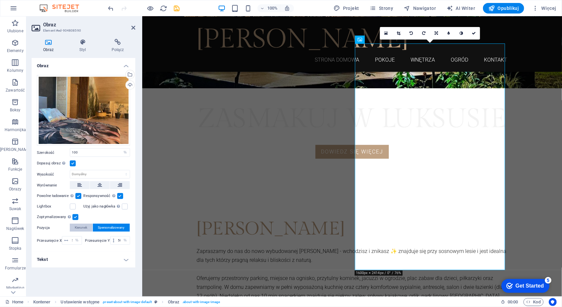
click at [85, 228] on span "Kierunek" at bounding box center [81, 228] width 13 height 8
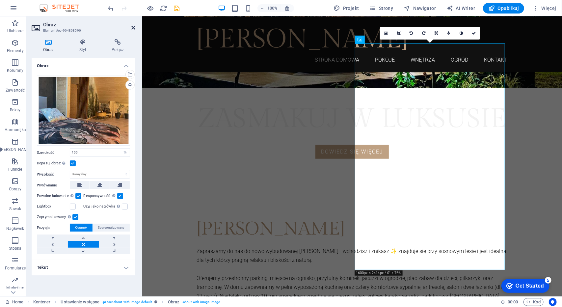
click at [134, 27] on icon at bounding box center [133, 27] width 4 height 5
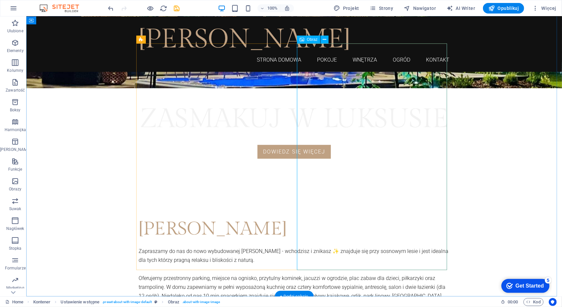
select select "%"
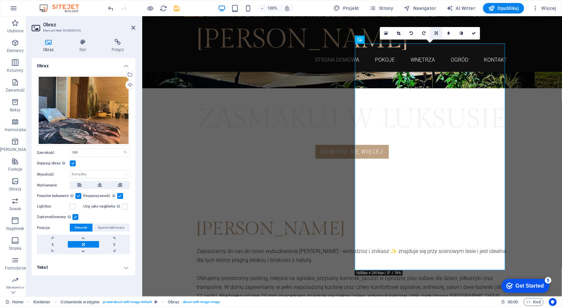
click at [436, 34] on icon at bounding box center [436, 33] width 3 height 4
click at [436, 22] on icon at bounding box center [436, 21] width 4 height 4
click at [437, 32] on icon at bounding box center [436, 33] width 4 height 4
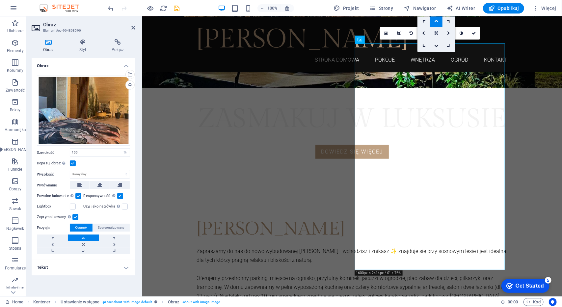
click at [437, 32] on icon at bounding box center [436, 33] width 3 height 4
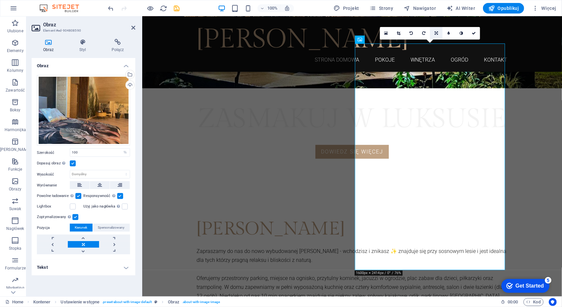
click at [437, 32] on icon at bounding box center [436, 33] width 3 height 4
drag, startPoint x: 90, startPoint y: 151, endPoint x: 30, endPoint y: 151, distance: 60.3
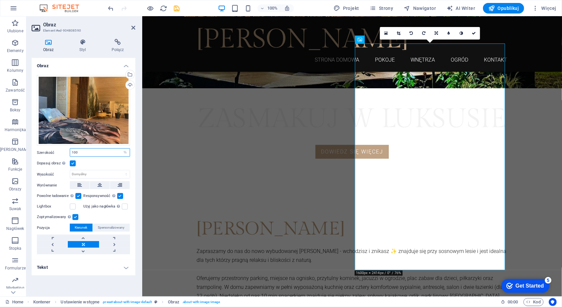
click at [30, 151] on div "Obraz Styl Połącz Obraz Przeciągnij pliki tutaj, kliknij, aby wybrać pliki lub …" at bounding box center [83, 165] width 114 height 263
type input "50"
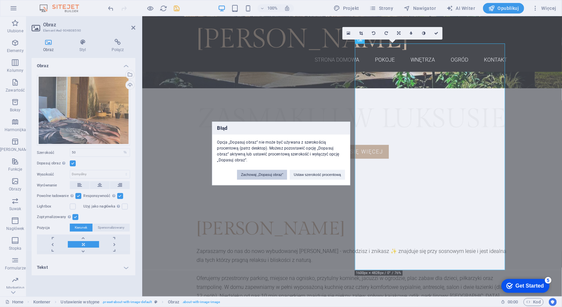
click at [257, 173] on button "Zachowaj „Dopasuj obraz”" at bounding box center [262, 175] width 50 height 10
select select "DISABLED_OPTION_VALUE"
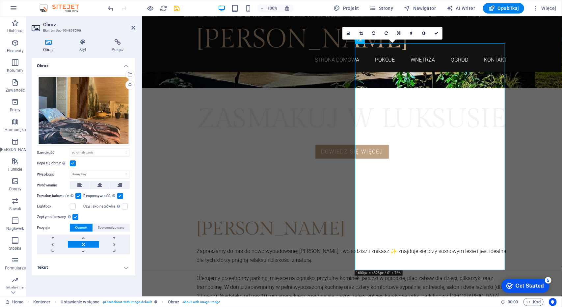
click at [75, 163] on label at bounding box center [73, 163] width 6 height 6
click at [0, 0] on input "Dopasuj obraz Automatycznie dopasuj obraz do stałej szerokości i wysokości" at bounding box center [0, 0] width 0 height 0
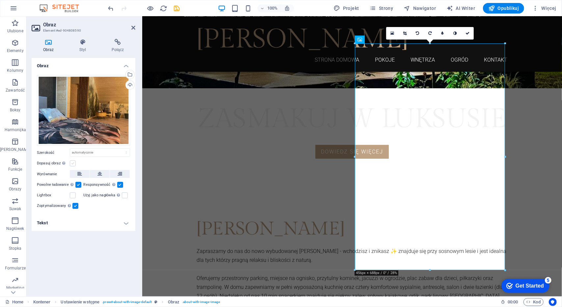
click at [73, 163] on label at bounding box center [73, 163] width 6 height 6
click at [0, 0] on input "Dopasuj obraz Automatycznie dopasuj obraz do stałej szerokości i wysokości" at bounding box center [0, 0] width 0 height 0
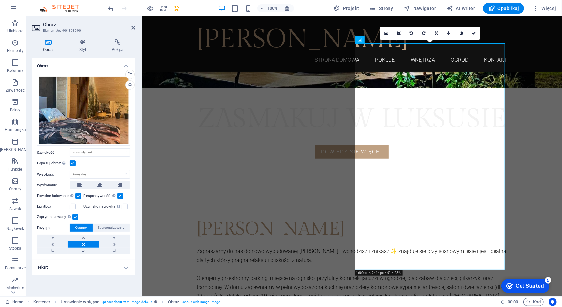
click at [73, 163] on label at bounding box center [73, 163] width 6 height 6
click at [0, 0] on input "Dopasuj obraz Automatycznie dopasuj obraz do stałej szerokości i wysokości" at bounding box center [0, 0] width 0 height 0
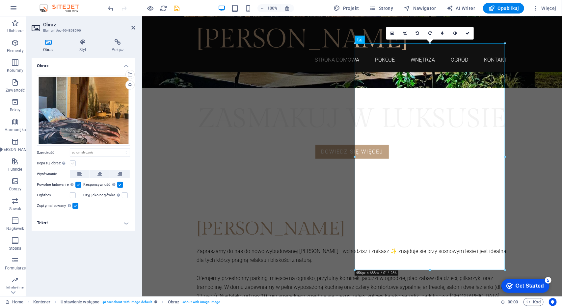
click at [73, 163] on label at bounding box center [73, 163] width 6 height 6
click at [0, 0] on input "Dopasuj obraz Automatycznie dopasuj obraz do stałej szerokości i wysokości" at bounding box center [0, 0] width 0 height 0
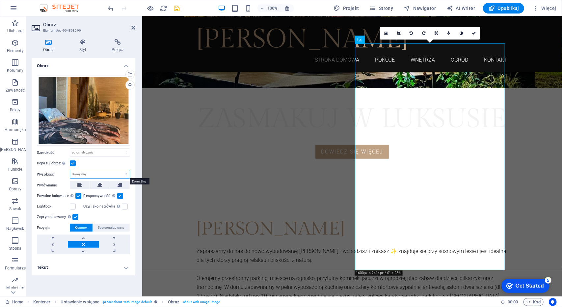
click at [89, 174] on select "Domyślny automatycznie px" at bounding box center [100, 174] width 60 height 8
click at [70, 170] on select "Domyślny automatycznie px" at bounding box center [100, 174] width 60 height 8
select select "DISABLED_OPTION_VALUE"
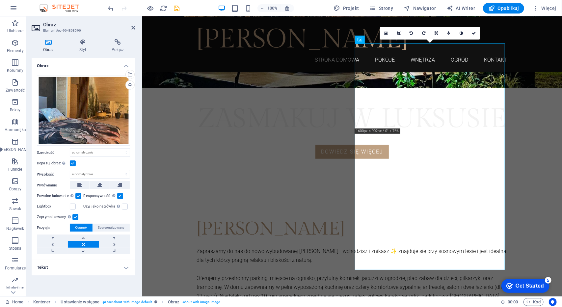
click at [396, 34] on link at bounding box center [399, 33] width 13 height 13
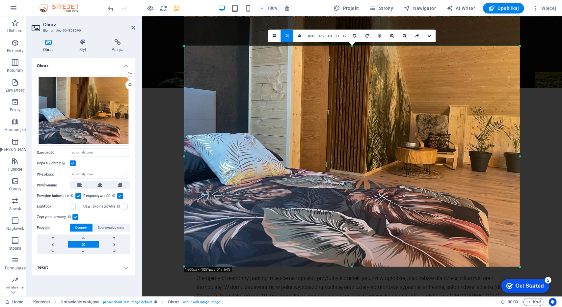
drag, startPoint x: 353, startPoint y: 251, endPoint x: 355, endPoint y: 282, distance: 31.1
click at [355, 267] on div "180 170 160 150 140 130 120 110 100 90 80 70 60 50 40 30 20 10 0 -10 -20 -30 -4…" at bounding box center [352, 156] width 336 height 221
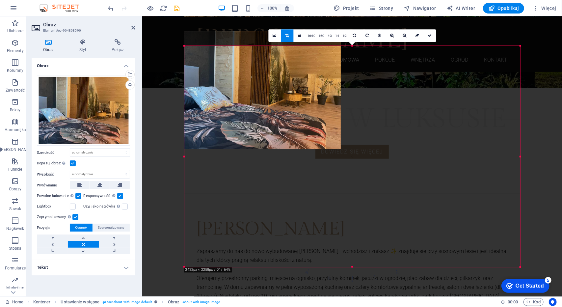
drag, startPoint x: 185, startPoint y: 158, endPoint x: 174, endPoint y: 160, distance: 11.5
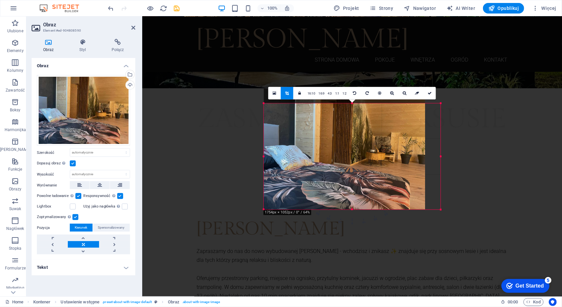
drag, startPoint x: 428, startPoint y: 157, endPoint x: 453, endPoint y: 156, distance: 25.4
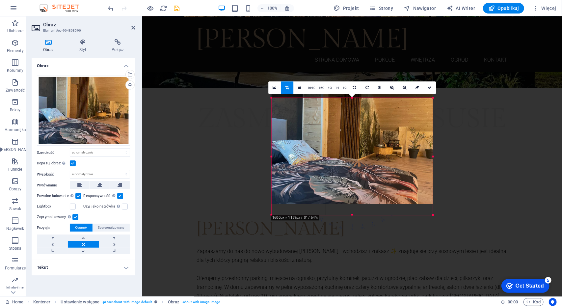
drag, startPoint x: 351, startPoint y: 210, endPoint x: 350, endPoint y: 222, distance: 11.9
click at [350, 215] on div "180 170 160 150 140 130 120 110 100 90 80 70 60 50 40 30 20 10 0 -10 -20 -30 -4…" at bounding box center [351, 156] width 161 height 117
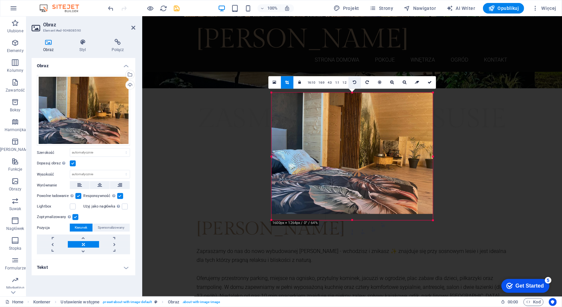
drag, startPoint x: 351, startPoint y: 103, endPoint x: 354, endPoint y: 82, distance: 21.7
click at [354, 93] on div "180 170 160 150 140 130 120 110 100 90 80 70 60 50 40 30 20 10 0 -10 -20 -30 -4…" at bounding box center [351, 156] width 161 height 127
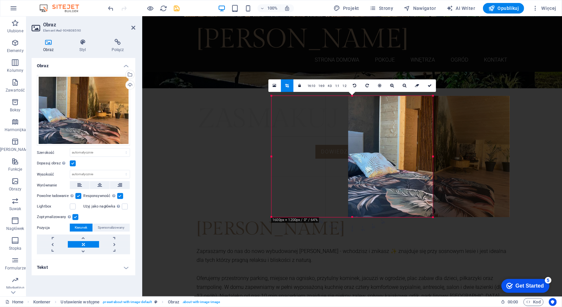
drag, startPoint x: 335, startPoint y: 138, endPoint x: 411, endPoint y: 139, distance: 76.7
click at [411, 139] on div at bounding box center [428, 156] width 161 height 121
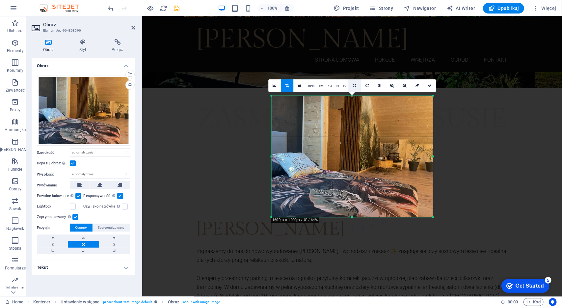
click at [355, 88] on link at bounding box center [354, 85] width 13 height 13
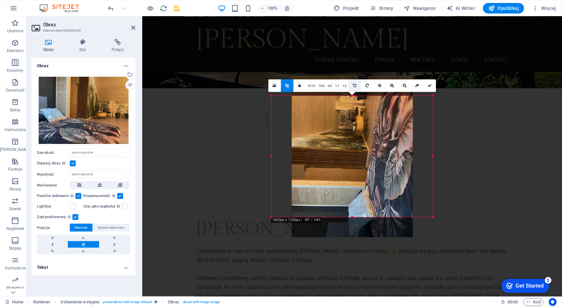
click at [355, 88] on link at bounding box center [354, 85] width 13 height 13
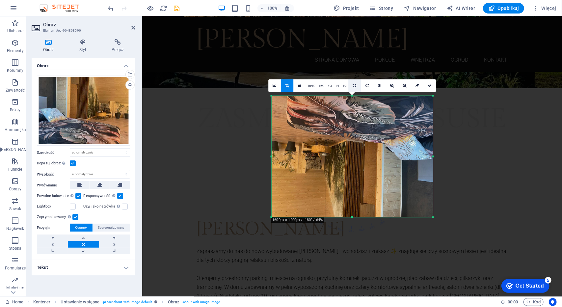
click at [355, 88] on link at bounding box center [354, 85] width 13 height 13
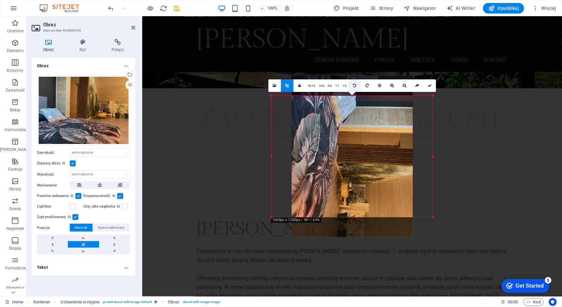
click at [355, 88] on link at bounding box center [354, 85] width 13 height 13
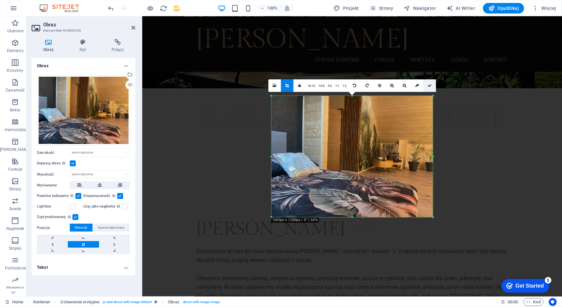
click at [431, 85] on link at bounding box center [430, 85] width 13 height 13
type input "490"
select select "px"
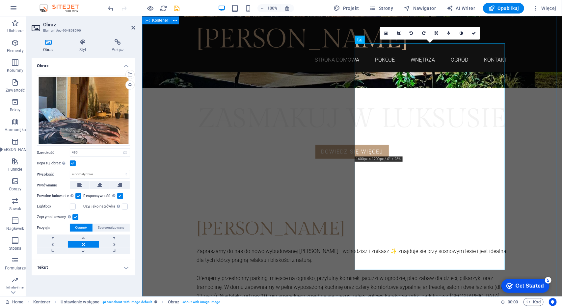
click at [527, 185] on div "[PERSON_NAME] do nas do nowo wybudowanej [PERSON_NAME] - wchodzisz i znikasz ✨ …" at bounding box center [352, 309] width 420 height 248
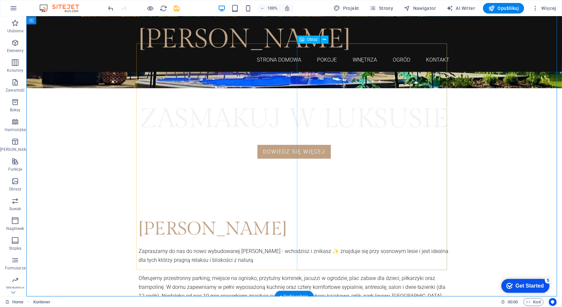
select select "px"
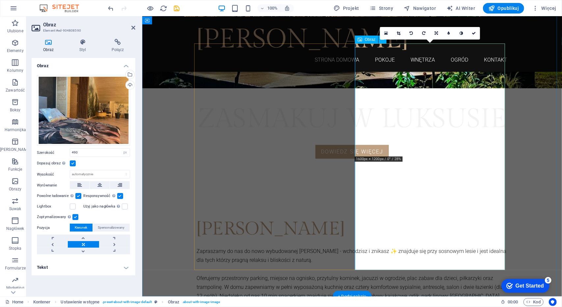
click at [365, 40] on span "Obraz" at bounding box center [370, 40] width 11 height 4
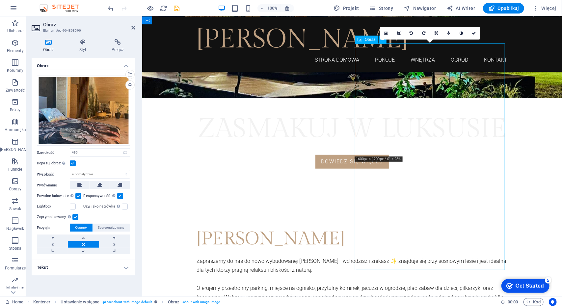
scroll to position [252, 0]
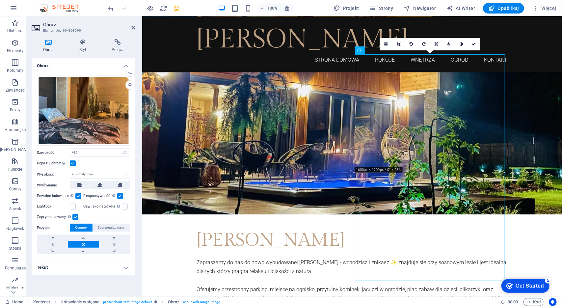
drag, startPoint x: 505, startPoint y: 55, endPoint x: 362, endPoint y: 82, distance: 145.1
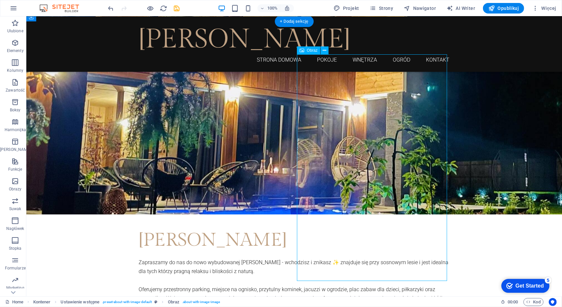
select select "px"
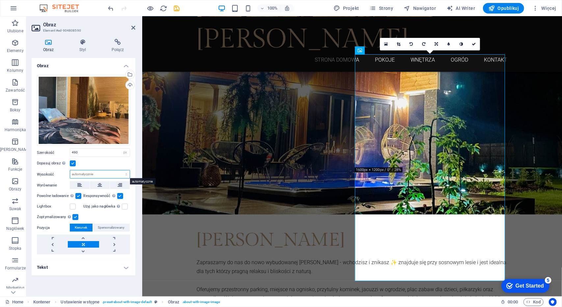
click at [81, 174] on select "Domyślny automatycznie px" at bounding box center [100, 174] width 60 height 8
click at [70, 170] on select "Domyślny automatycznie px" at bounding box center [100, 174] width 60 height 8
select select "DISABLED_OPTION_VALUE"
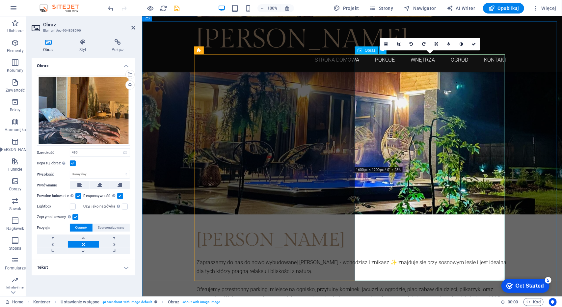
click at [135, 26] on icon at bounding box center [133, 27] width 4 height 5
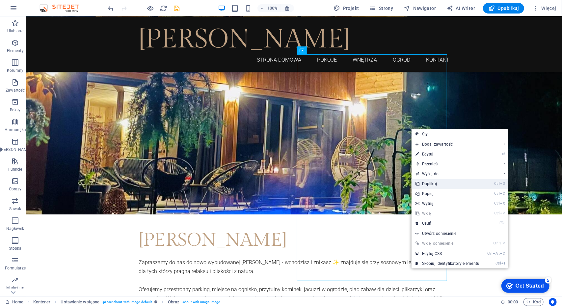
click at [438, 181] on link "Ctrl D Duplikuj" at bounding box center [448, 184] width 72 height 10
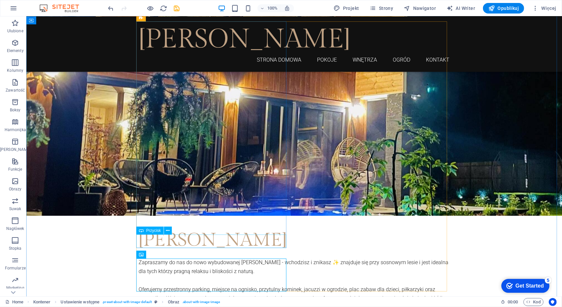
scroll to position [318, 0]
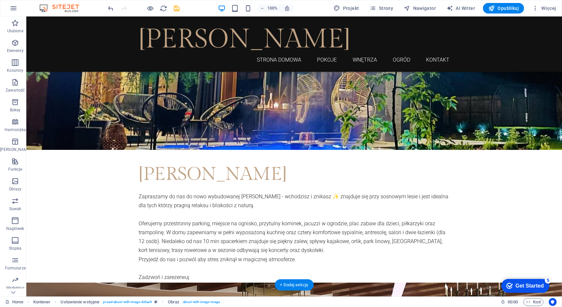
drag, startPoint x: 230, startPoint y: 241, endPoint x: 360, endPoint y: 120, distance: 177.8
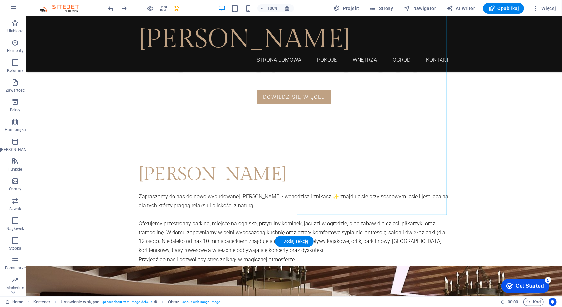
select select "px"
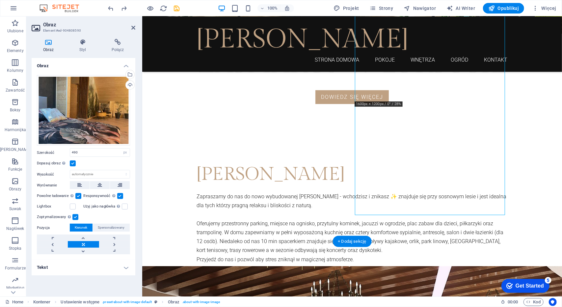
drag, startPoint x: 405, startPoint y: 154, endPoint x: 409, endPoint y: 203, distance: 48.9
click at [527, 137] on div "[PERSON_NAME] do nas do nowo wybudowanej [PERSON_NAME] - wchodzisz i znikasz ✨ …" at bounding box center [352, 254] width 420 height 248
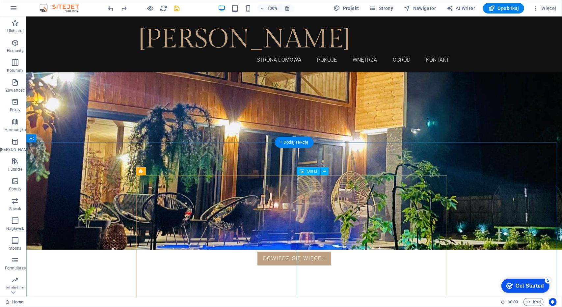
scroll to position [165, 0]
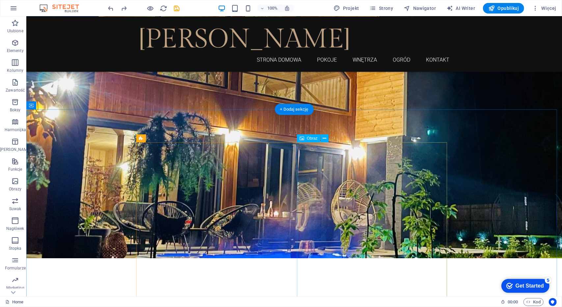
select select "px"
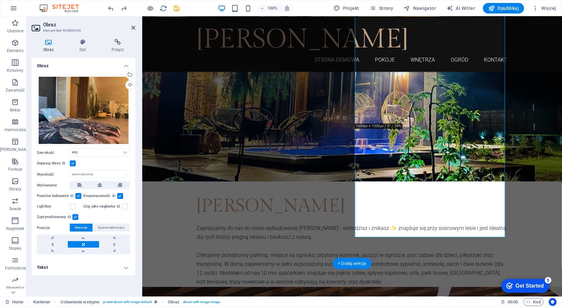
scroll to position [296, 0]
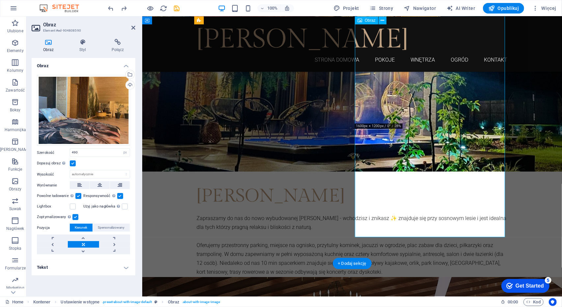
click at [533, 154] on div "[PERSON_NAME] do nas do nowo wybudowanej [PERSON_NAME] - wchodzisz i znikasz ✨ …" at bounding box center [352, 276] width 420 height 248
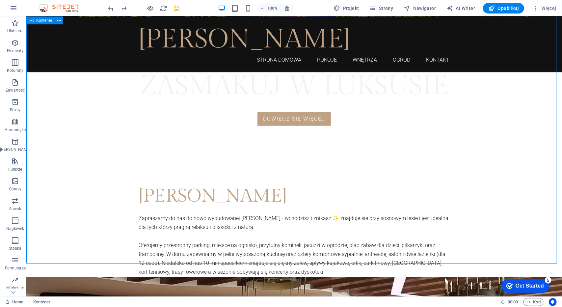
drag, startPoint x: 526, startPoint y: 151, endPoint x: 502, endPoint y: 161, distance: 25.9
click at [527, 152] on div "[PERSON_NAME] do nas do nowo wybudowanej [PERSON_NAME] - wchodzisz i znikasz ✨ …" at bounding box center [294, 276] width 536 height 248
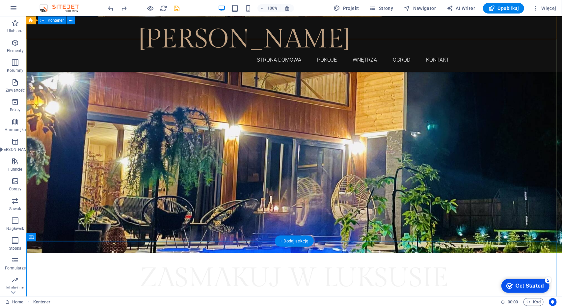
scroll to position [33, 0]
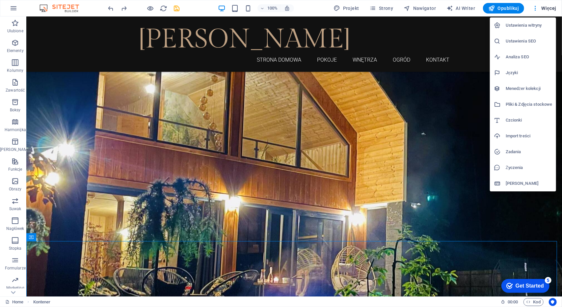
click at [377, 8] on div at bounding box center [281, 153] width 562 height 307
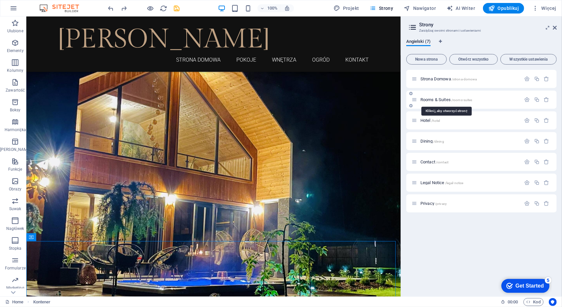
click at [469, 98] on span "/rooms-suites" at bounding box center [462, 100] width 21 height 4
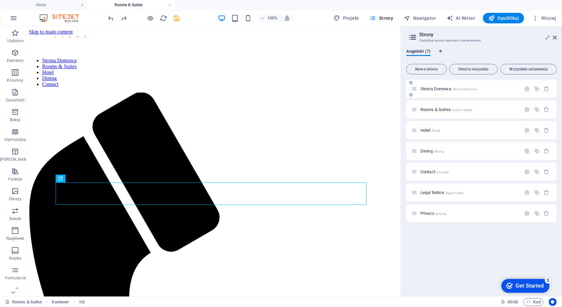
scroll to position [0, 0]
click at [443, 90] on span "Strona Domowa /strona-domowa" at bounding box center [449, 88] width 57 height 5
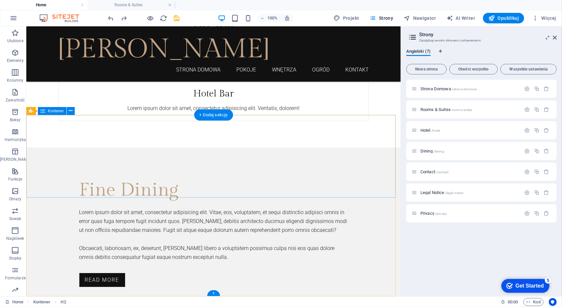
scroll to position [1500, 0]
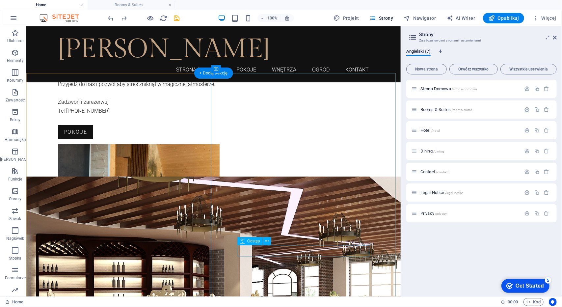
scroll to position [494, 0]
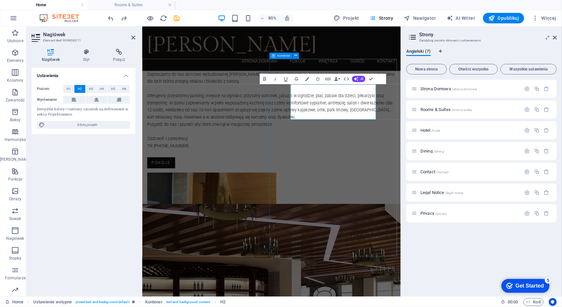
scroll to position [556, 0]
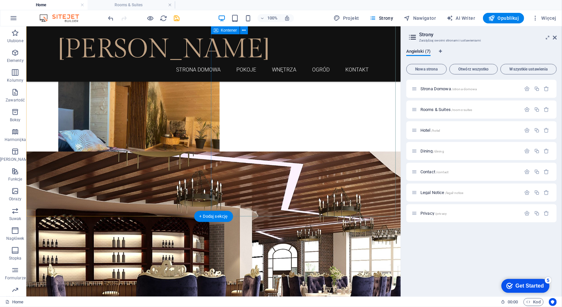
scroll to position [560, 0]
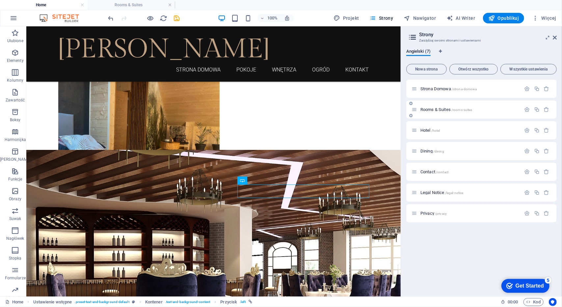
click at [443, 109] on span "Rooms & Suites /rooms-suites" at bounding box center [447, 109] width 52 height 5
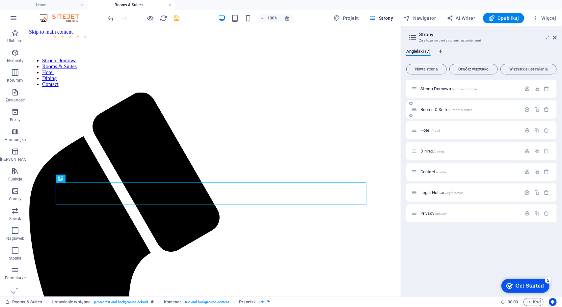
scroll to position [0, 0]
click at [443, 109] on span "Rooms & Suites /rooms-suites" at bounding box center [447, 109] width 52 height 5
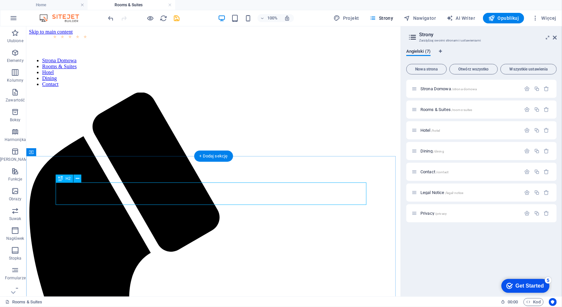
drag, startPoint x: 270, startPoint y: 196, endPoint x: 274, endPoint y: 195, distance: 4.1
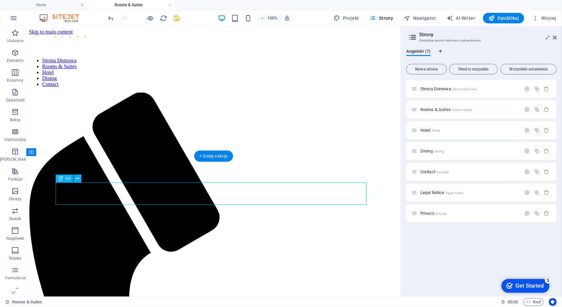
drag, startPoint x: 274, startPoint y: 195, endPoint x: 273, endPoint y: 191, distance: 3.9
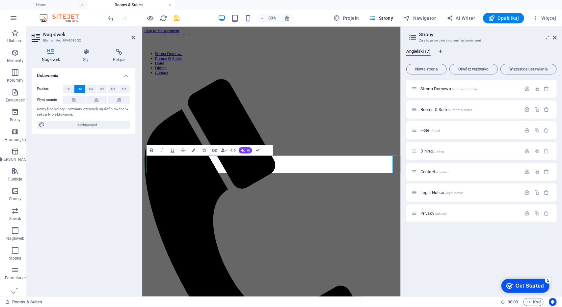
click at [445, 238] on div "[GEOGRAPHIC_DATA] /strona-domowa Rooms & Suites /rooms-suites Hotel /hotel Dini…" at bounding box center [481, 185] width 151 height 211
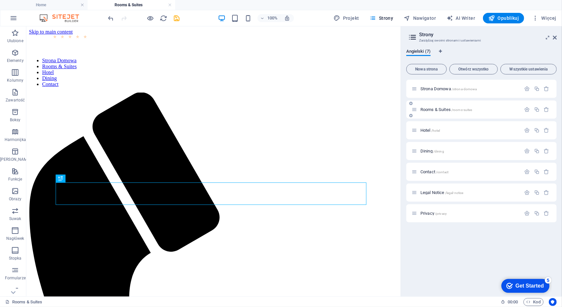
click at [417, 111] on icon at bounding box center [415, 110] width 6 height 6
click at [475, 112] on div "Rooms & Suites /rooms-suites" at bounding box center [467, 110] width 110 height 8
click at [456, 108] on span "/rooms-suites" at bounding box center [462, 110] width 21 height 4
click at [415, 111] on icon at bounding box center [415, 110] width 6 height 6
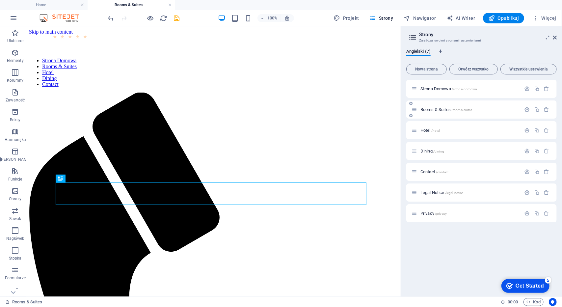
click at [415, 111] on icon at bounding box center [415, 110] width 6 height 6
click at [525, 109] on icon "button" at bounding box center [528, 110] width 6 height 6
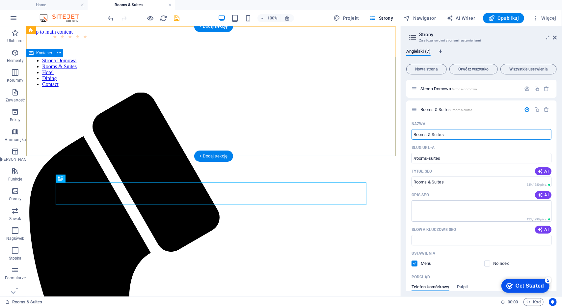
drag, startPoint x: 492, startPoint y: 162, endPoint x: 329, endPoint y: 142, distance: 164.9
type input "Wn"
type input "/wn"
type input "Wn"
type input "Wnęt"
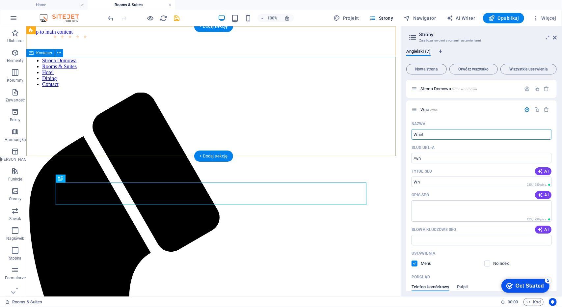
type input "/wne"
type input "Wnę"
type input "Wnętrza"
type input "/wnetrza"
type input "Wnętrza"
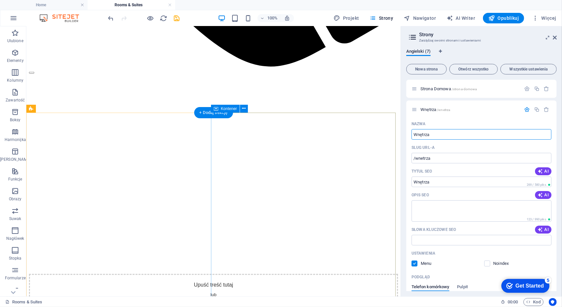
scroll to position [565, 0]
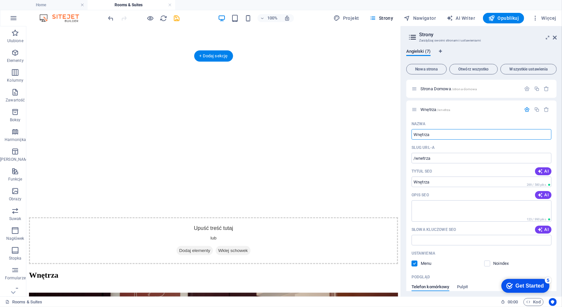
type input "Wnętrza"
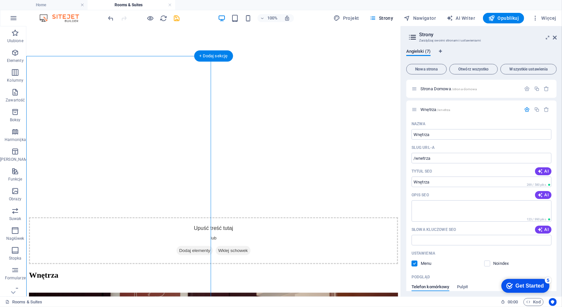
drag, startPoint x: 103, startPoint y: 225, endPoint x: 129, endPoint y: 251, distance: 37.0
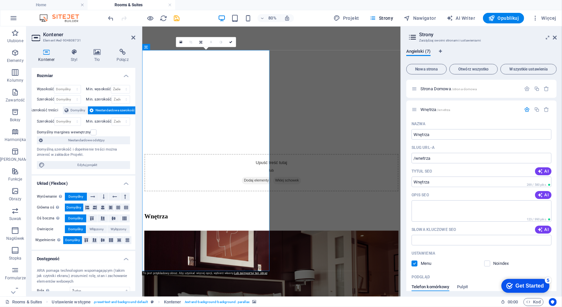
scroll to position [569, 0]
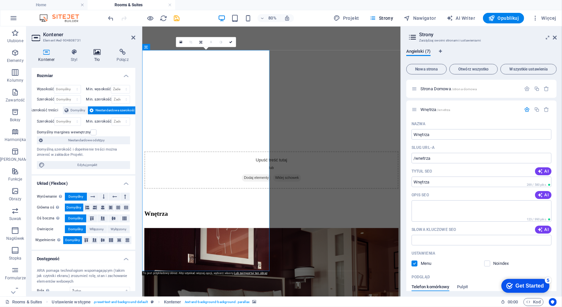
click at [99, 55] on h4 "Tło" at bounding box center [98, 56] width 23 height 14
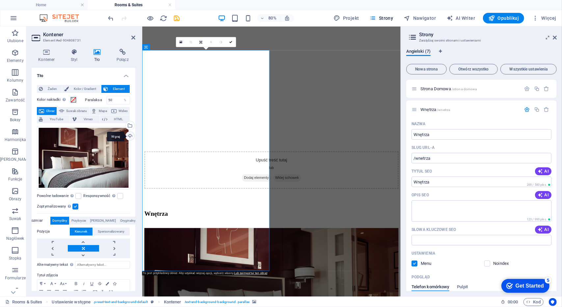
click at [131, 135] on div "Wgraj" at bounding box center [129, 137] width 10 height 10
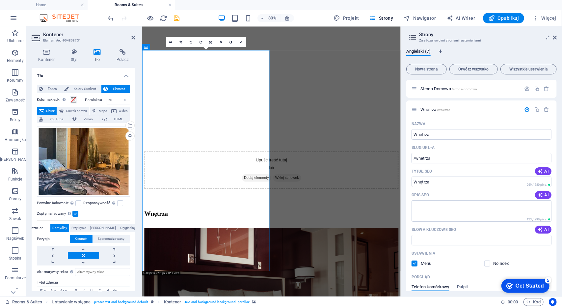
click at [241, 41] on icon at bounding box center [240, 41] width 3 height 3
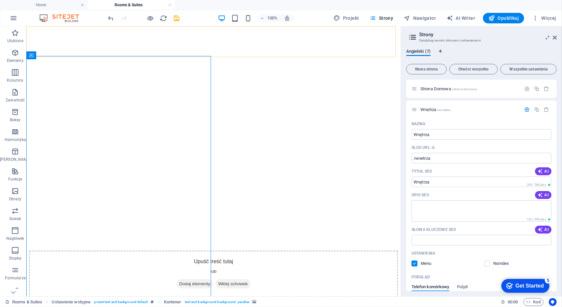
scroll to position [565, 0]
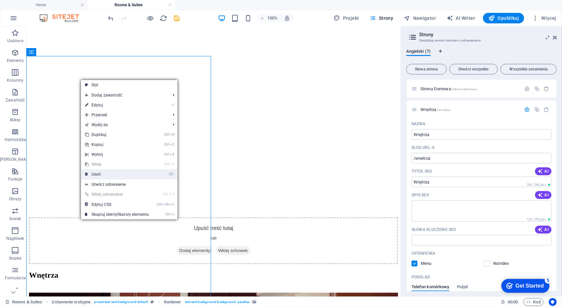
click at [98, 177] on link "⌦ Usuń" at bounding box center [117, 174] width 72 height 10
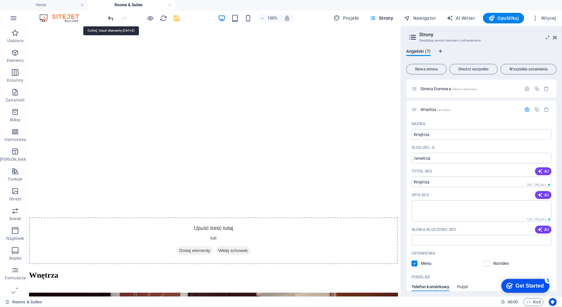
click at [109, 16] on icon "undo" at bounding box center [111, 18] width 8 height 8
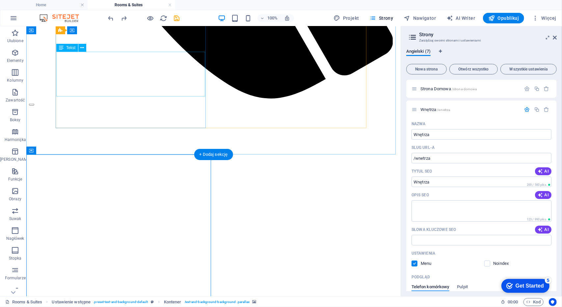
scroll to position [467, 0]
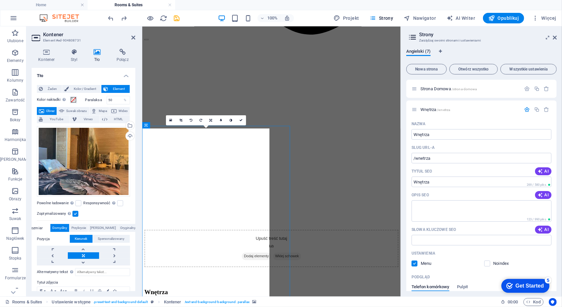
click at [121, 166] on div "Przeciągnij pliki tutaj, kliknij, aby wybrać pliki lub wybierz pliki z Plików l…" at bounding box center [83, 161] width 93 height 71
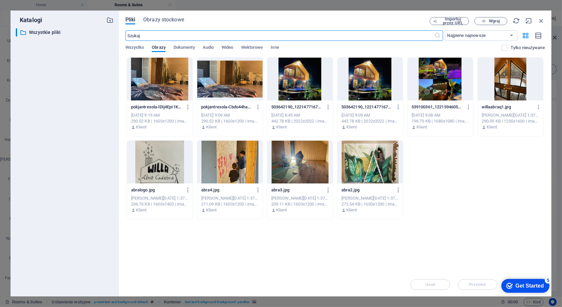
scroll to position [645, 0]
click at [220, 88] on div at bounding box center [230, 79] width 66 height 43
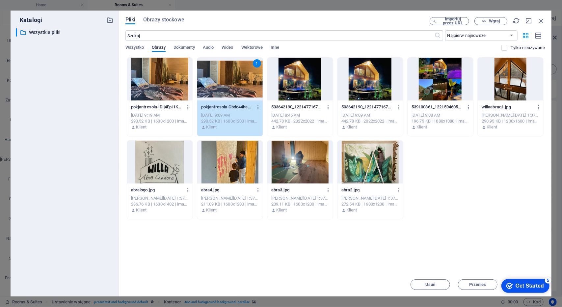
click at [220, 88] on div "1" at bounding box center [230, 79] width 66 height 43
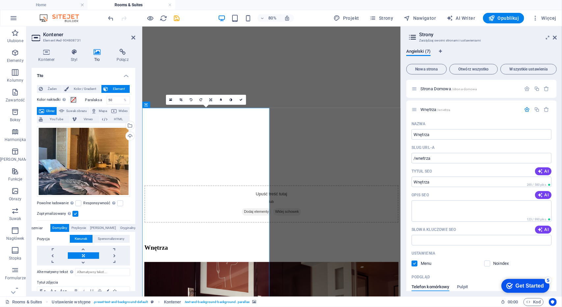
scroll to position [537, 0]
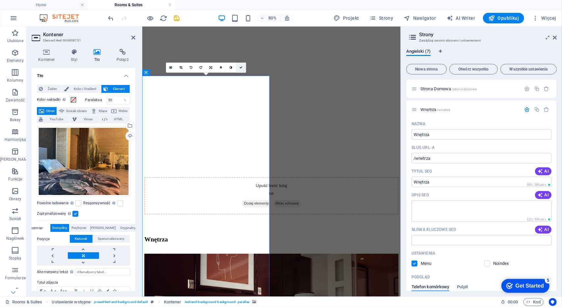
click at [241, 67] on icon at bounding box center [240, 67] width 3 height 3
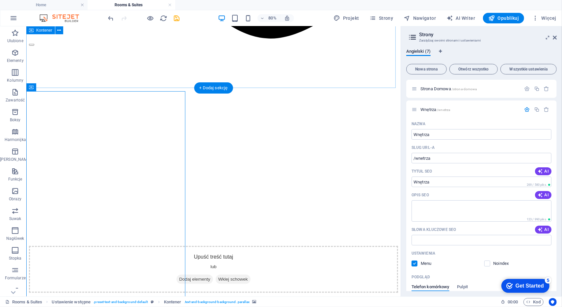
scroll to position [534, 0]
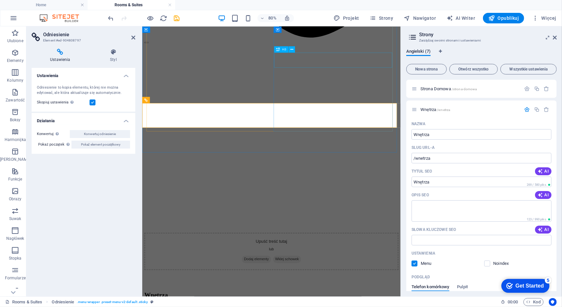
scroll to position [438, 0]
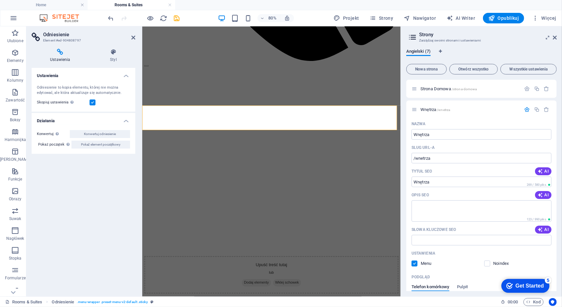
click at [95, 102] on label at bounding box center [93, 102] width 6 height 6
click at [0, 0] on input "Skopiuj ustawienia Użyj tych samych ustawień (flex, animacja, pozycja, styl), j…" at bounding box center [0, 0] width 0 height 0
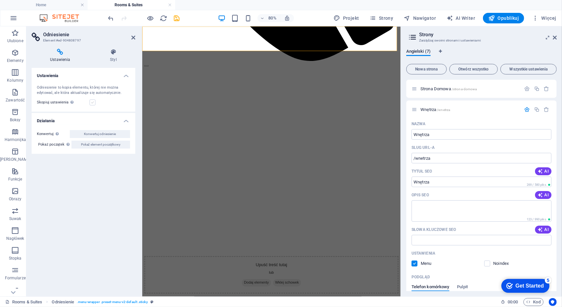
click at [95, 102] on label at bounding box center [93, 102] width 6 height 6
click at [0, 0] on input "Skopiuj ustawienia Użyj tych samych ustawień (flex, animacja, pozycja, styl), j…" at bounding box center [0, 0] width 0 height 0
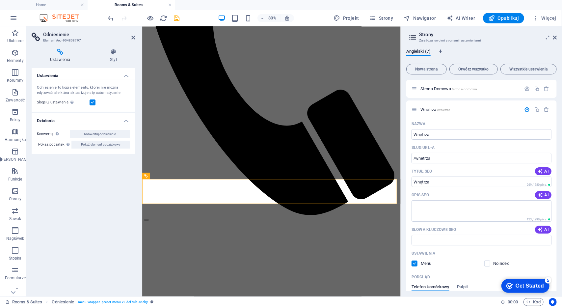
scroll to position [0, 0]
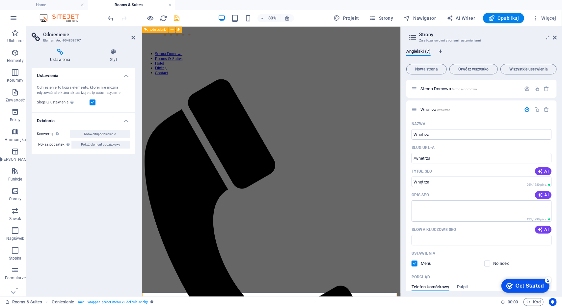
click at [226, 43] on div at bounding box center [304, 43] width 318 height 17
click at [257, 35] on div "[GEOGRAPHIC_DATA] Rooms & Suites Hotel Dining Contact" at bounding box center [304, 275] width 318 height 480
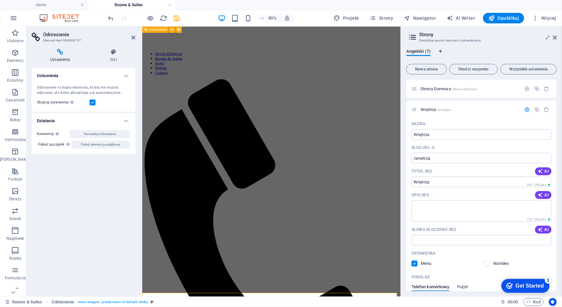
click at [151, 27] on div "Odniesienie" at bounding box center [155, 29] width 26 height 6
click at [151, 31] on span "Odniesienie" at bounding box center [158, 29] width 17 height 3
click at [151, 30] on span "Odniesienie" at bounding box center [158, 29] width 17 height 3
click at [62, 51] on icon at bounding box center [60, 52] width 57 height 7
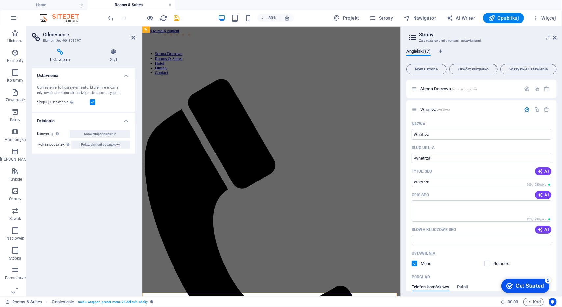
click at [59, 53] on icon at bounding box center [60, 52] width 57 height 7
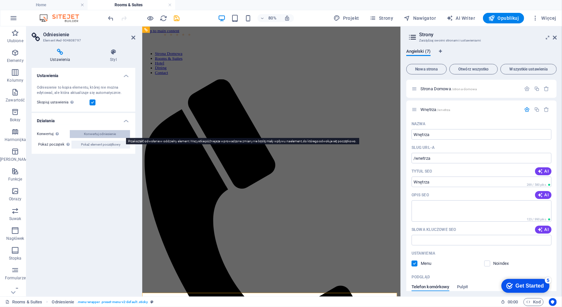
click at [102, 133] on span "Konwertuj odniesienie" at bounding box center [100, 134] width 32 height 8
select select "header"
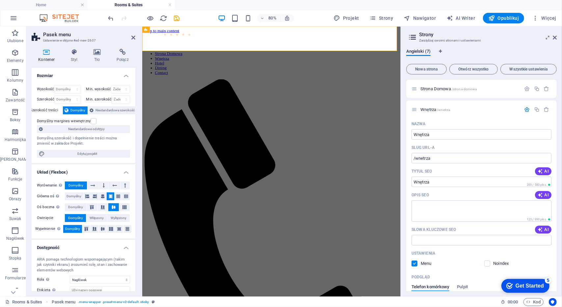
click at [126, 76] on h4 "Rozmiar" at bounding box center [84, 74] width 104 height 12
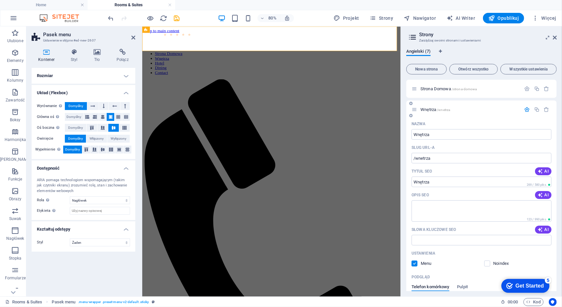
click at [413, 107] on icon at bounding box center [415, 110] width 6 height 6
click at [556, 37] on icon at bounding box center [555, 37] width 4 height 5
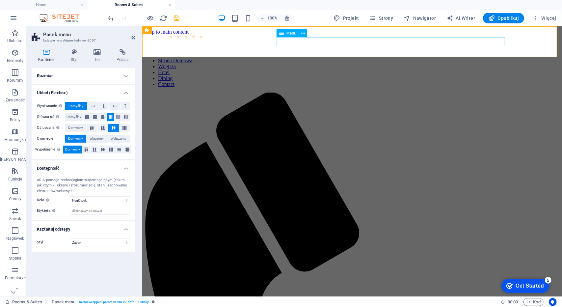
click at [329, 57] on nav "Strona Domowa Wnętrza Hotel Dining Contact" at bounding box center [352, 72] width 415 height 30
click at [135, 38] on icon at bounding box center [133, 37] width 4 height 5
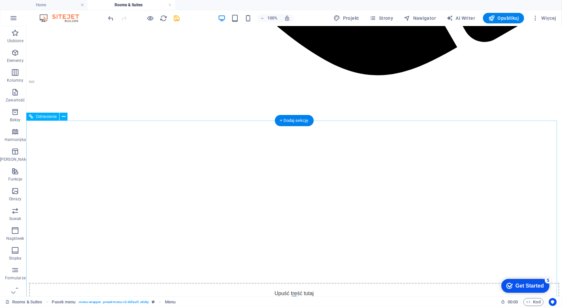
scroll to position [760, 0]
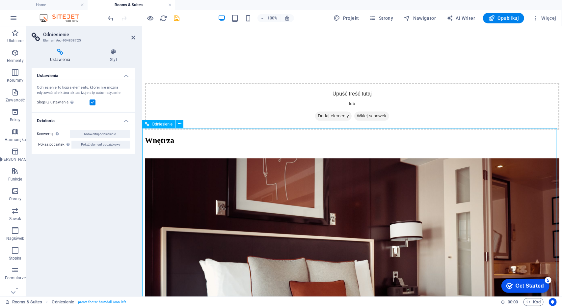
drag, startPoint x: 234, startPoint y: 276, endPoint x: 232, endPoint y: 273, distance: 4.0
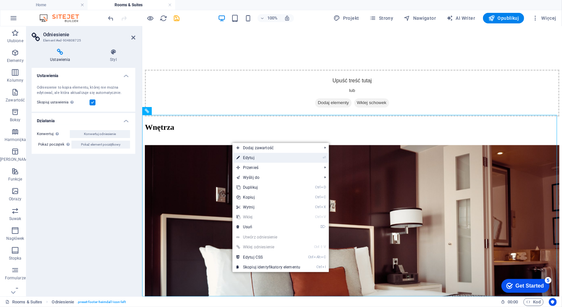
click at [250, 159] on link "⏎ Edytuj" at bounding box center [269, 158] width 72 height 10
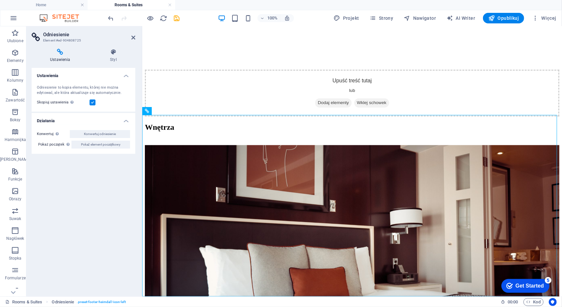
click at [94, 100] on label at bounding box center [93, 102] width 6 height 6
click at [0, 0] on input "Skopiuj ustawienia Użyj tych samych ustawień (flex, animacja, pozycja, styl), j…" at bounding box center [0, 0] width 0 height 0
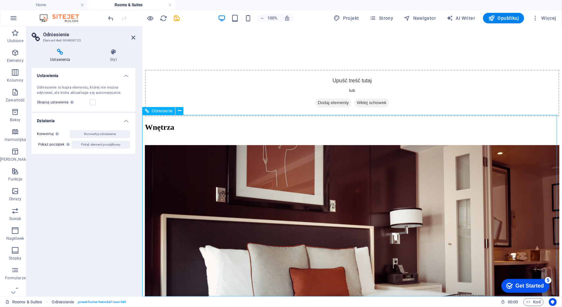
click at [93, 101] on label at bounding box center [93, 102] width 6 height 6
click at [0, 0] on input "Skopiuj ustawienia Użyj tych samych ustawień (flex, animacja, pozycja, styl), j…" at bounding box center [0, 0] width 0 height 0
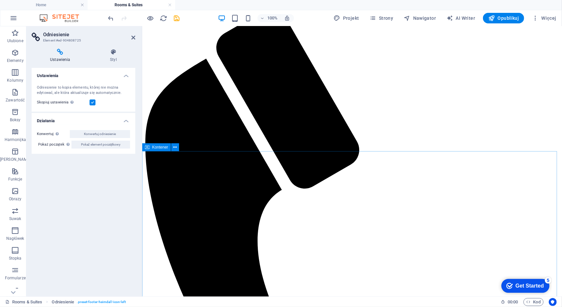
scroll to position [0, 0]
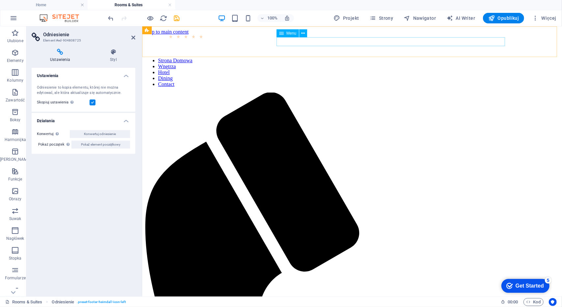
click at [344, 57] on nav "Strona Domowa Wnętrza Hotel Dining Contact" at bounding box center [352, 72] width 415 height 30
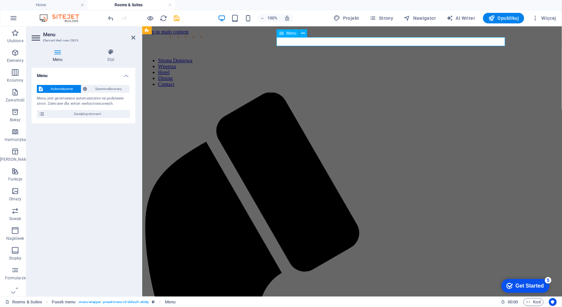
click at [345, 57] on nav "Strona Domowa Wnętrza Hotel Dining Contact" at bounding box center [352, 72] width 415 height 30
click at [549, 17] on span "Więcej" at bounding box center [544, 18] width 24 height 7
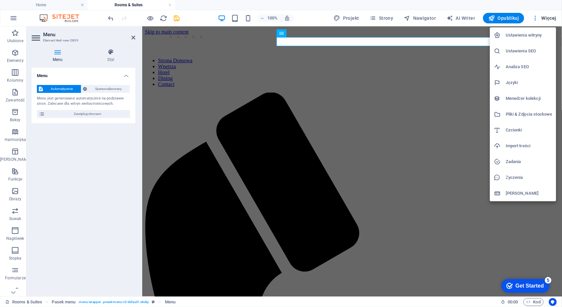
click at [376, 18] on div at bounding box center [281, 153] width 562 height 307
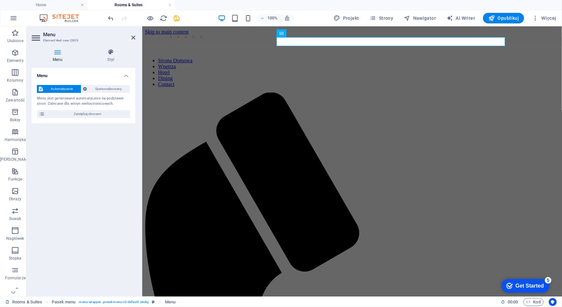
click at [376, 15] on icon "button" at bounding box center [373, 18] width 7 height 7
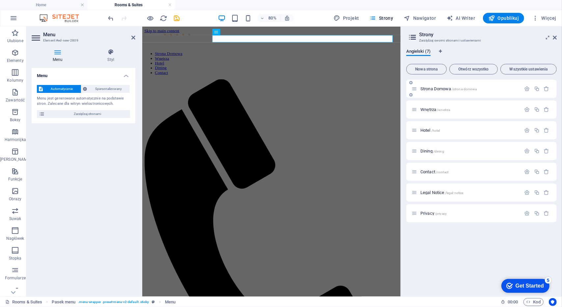
click at [438, 89] on span "Strona Domowa /strona-domowa" at bounding box center [449, 88] width 57 height 5
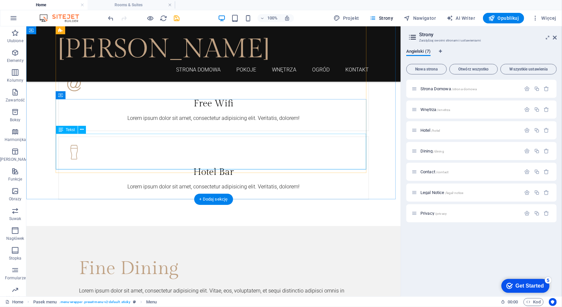
scroll to position [1500, 0]
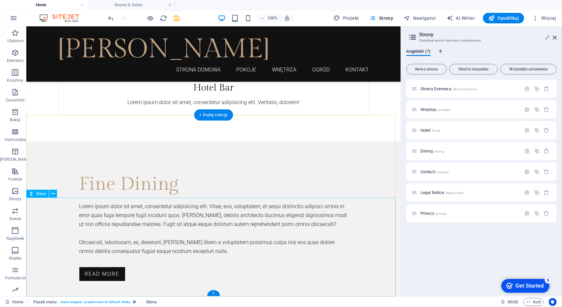
click at [36, 193] on div "Mapa" at bounding box center [37, 194] width 22 height 8
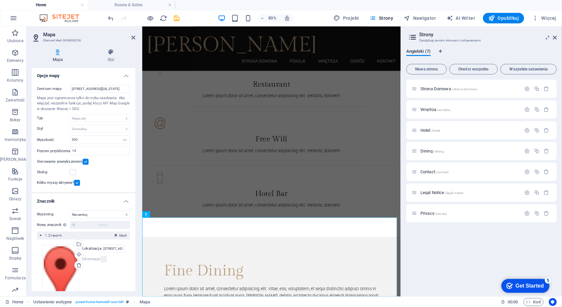
scroll to position [1558, 0]
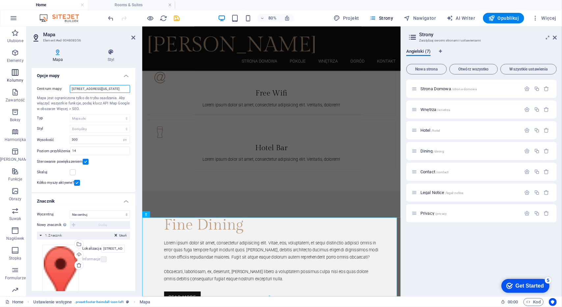
drag, startPoint x: 122, startPoint y: 87, endPoint x: 13, endPoint y: 82, distance: 109.1
click at [15, 83] on section "Ulubione Elementy Kolumny Zawartość Boksy Harmonijka Tabele Funkcje Obrazy Suwa…" at bounding box center [200, 161] width 401 height 270
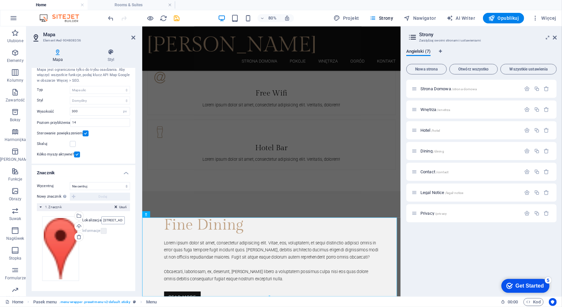
type input "ul. Św. Ojca Pio 116"
drag, startPoint x: 244, startPoint y: 246, endPoint x: 210, endPoint y: 282, distance: 49.1
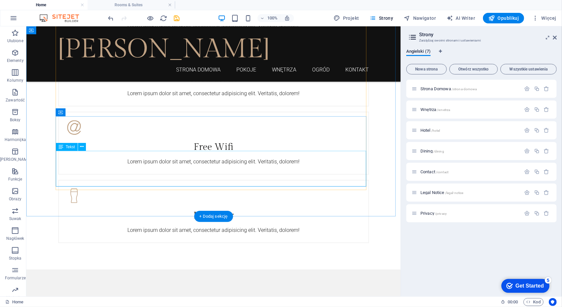
scroll to position [1402, 0]
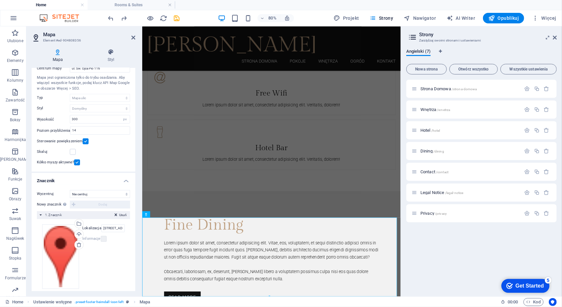
scroll to position [28, 0]
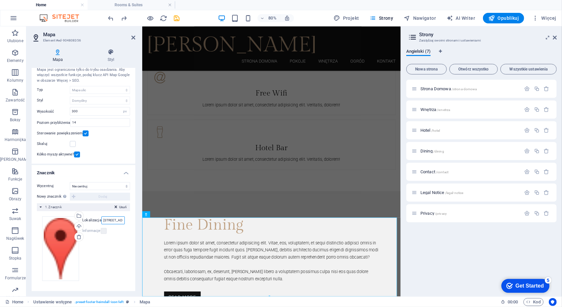
click at [116, 220] on input "[STREET_ADDRESS][US_STATE]" at bounding box center [112, 220] width 23 height 8
drag, startPoint x: 121, startPoint y: 219, endPoint x: 45, endPoint y: 218, distance: 75.4
click at [45, 218] on div "Przeciągnij pliki tutaj, kliknij, aby wybrać pliki lub wybierz pliki z Plików l…" at bounding box center [83, 248] width 83 height 65
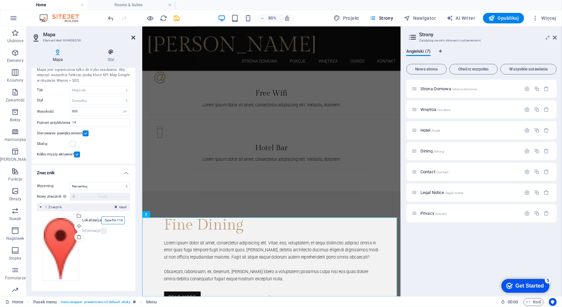
type input "ul. Św. Ojca Pio 116"
click at [133, 38] on icon at bounding box center [133, 37] width 4 height 5
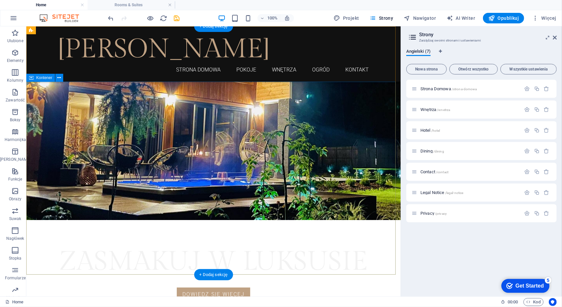
scroll to position [0, 0]
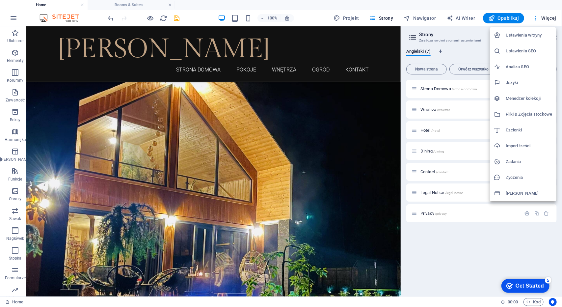
click at [16, 19] on div at bounding box center [281, 153] width 562 height 307
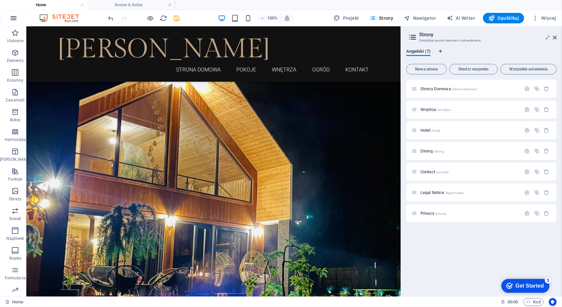
click at [10, 15] on icon "button" at bounding box center [14, 18] width 8 height 8
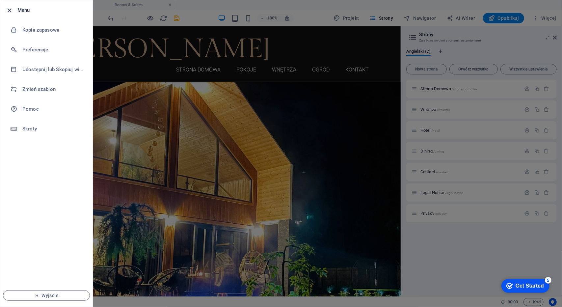
click at [12, 7] on icon "button" at bounding box center [10, 11] width 8 height 8
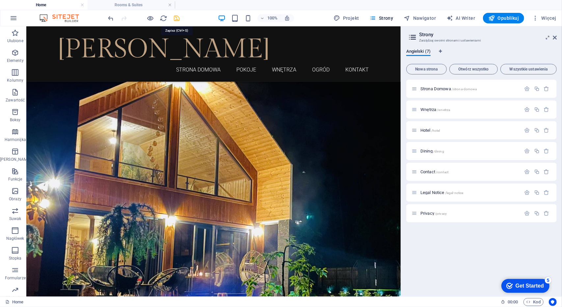
click at [176, 17] on icon "save" at bounding box center [177, 18] width 8 height 8
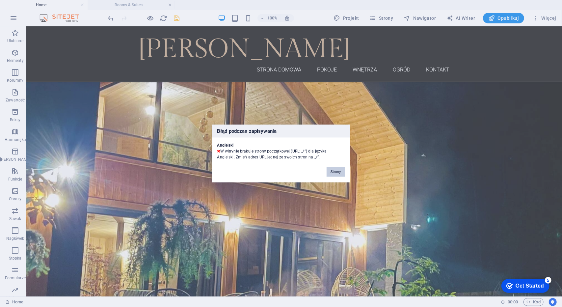
click at [337, 173] on button "Strony" at bounding box center [336, 172] width 18 height 10
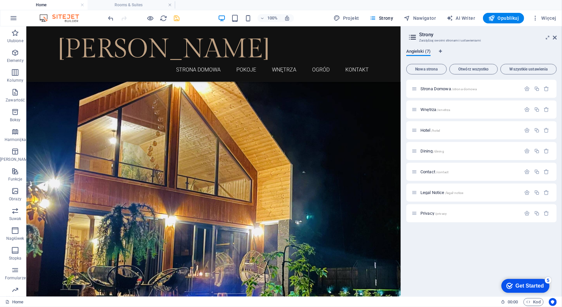
click at [422, 50] on span "Angielski (7)" at bounding box center [418, 51] width 24 height 9
click at [440, 50] on icon "Zakładki językowe" at bounding box center [440, 51] width 3 height 4
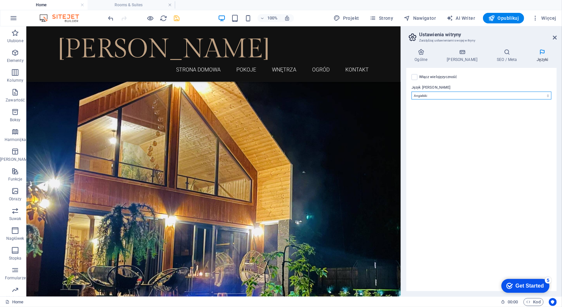
click at [436, 94] on select "Abkhazian Afar Afrikaans Akan Albanian Amharic Angielski Arabic Aragonese Armen…" at bounding box center [482, 96] width 140 height 8
select select "128"
click at [412, 92] on select "Abkhazian Afar Afrikaans Akan Albanian Amharic Angielski Arabic Aragonese Armen…" at bounding box center [482, 96] width 140 height 8
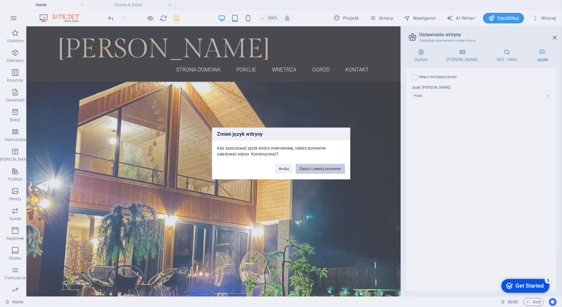
click at [319, 166] on button "Zapisz i załaduj ponownie" at bounding box center [320, 169] width 49 height 10
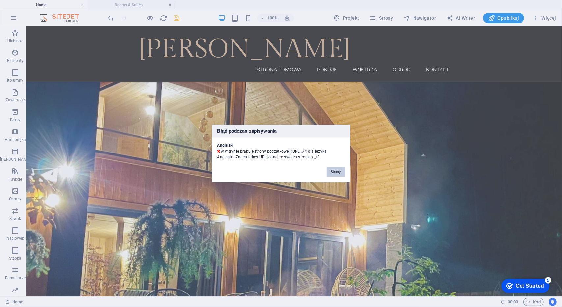
click at [335, 169] on button "Strony" at bounding box center [336, 172] width 18 height 10
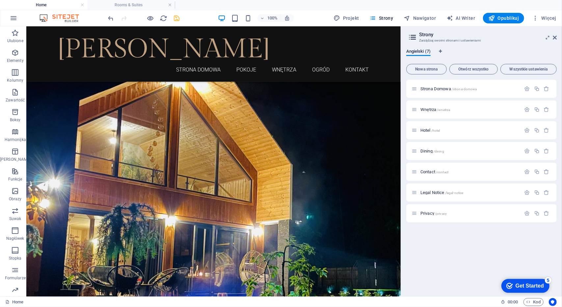
click at [415, 36] on icon at bounding box center [413, 37] width 10 height 9
click at [413, 39] on icon at bounding box center [413, 37] width 10 height 9
click at [178, 17] on icon "save" at bounding box center [177, 18] width 8 height 8
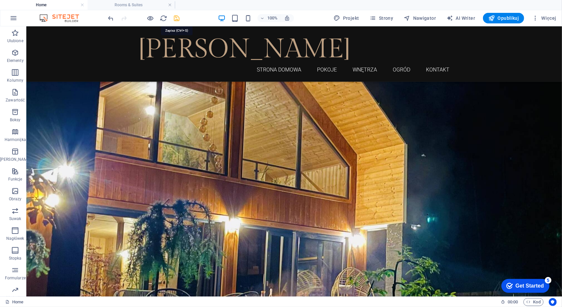
click at [178, 17] on icon "save" at bounding box center [177, 18] width 8 height 8
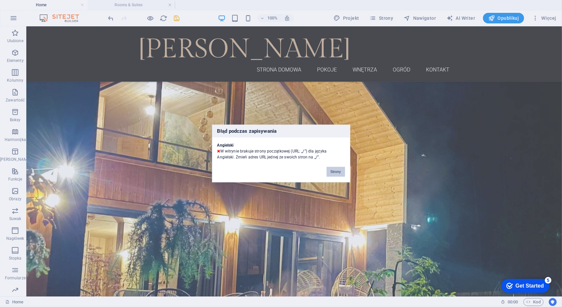
click at [336, 172] on button "Strony" at bounding box center [336, 172] width 18 height 10
